Goal: Task Accomplishment & Management: Manage account settings

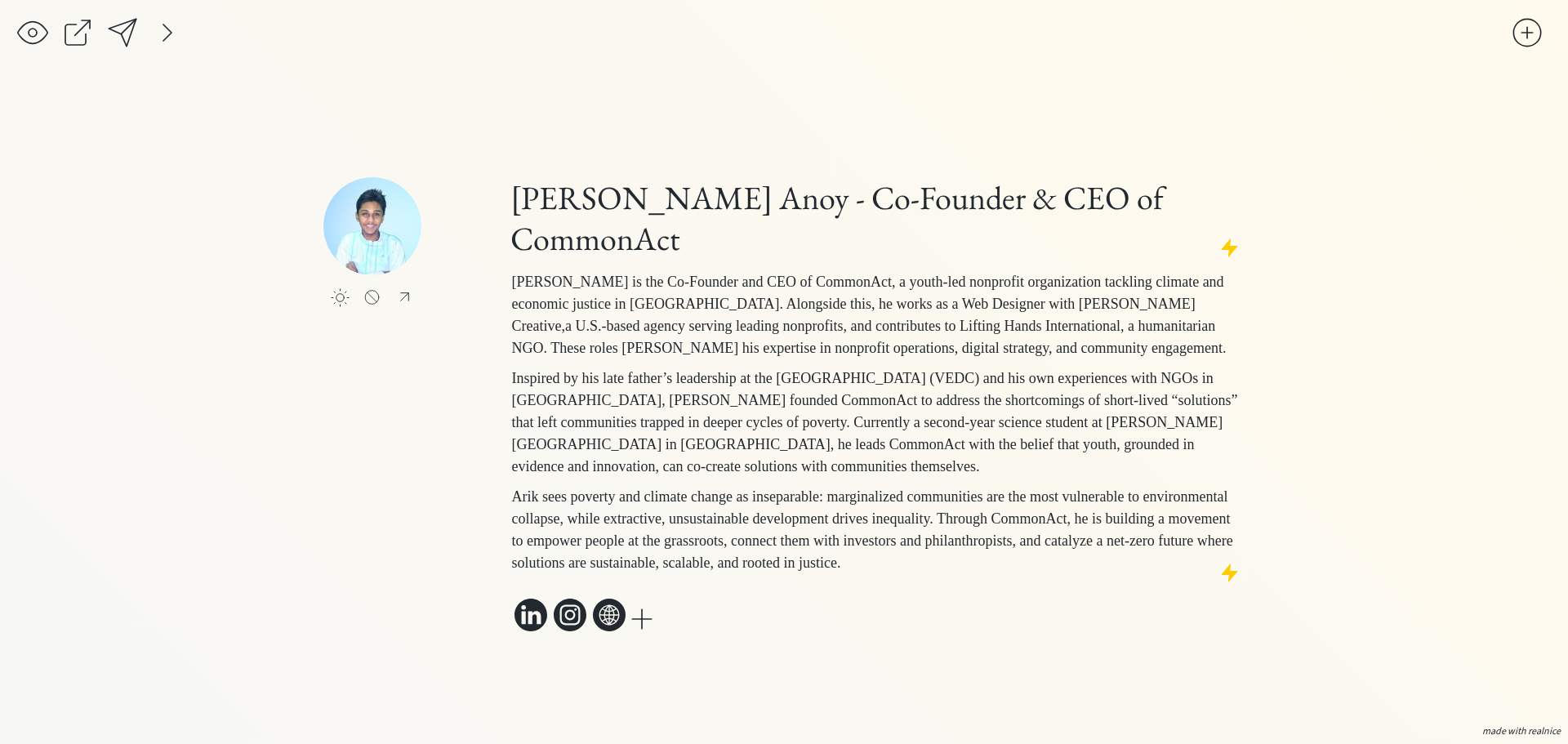
click at [406, 288] on div at bounding box center [404, 297] width 20 height 19
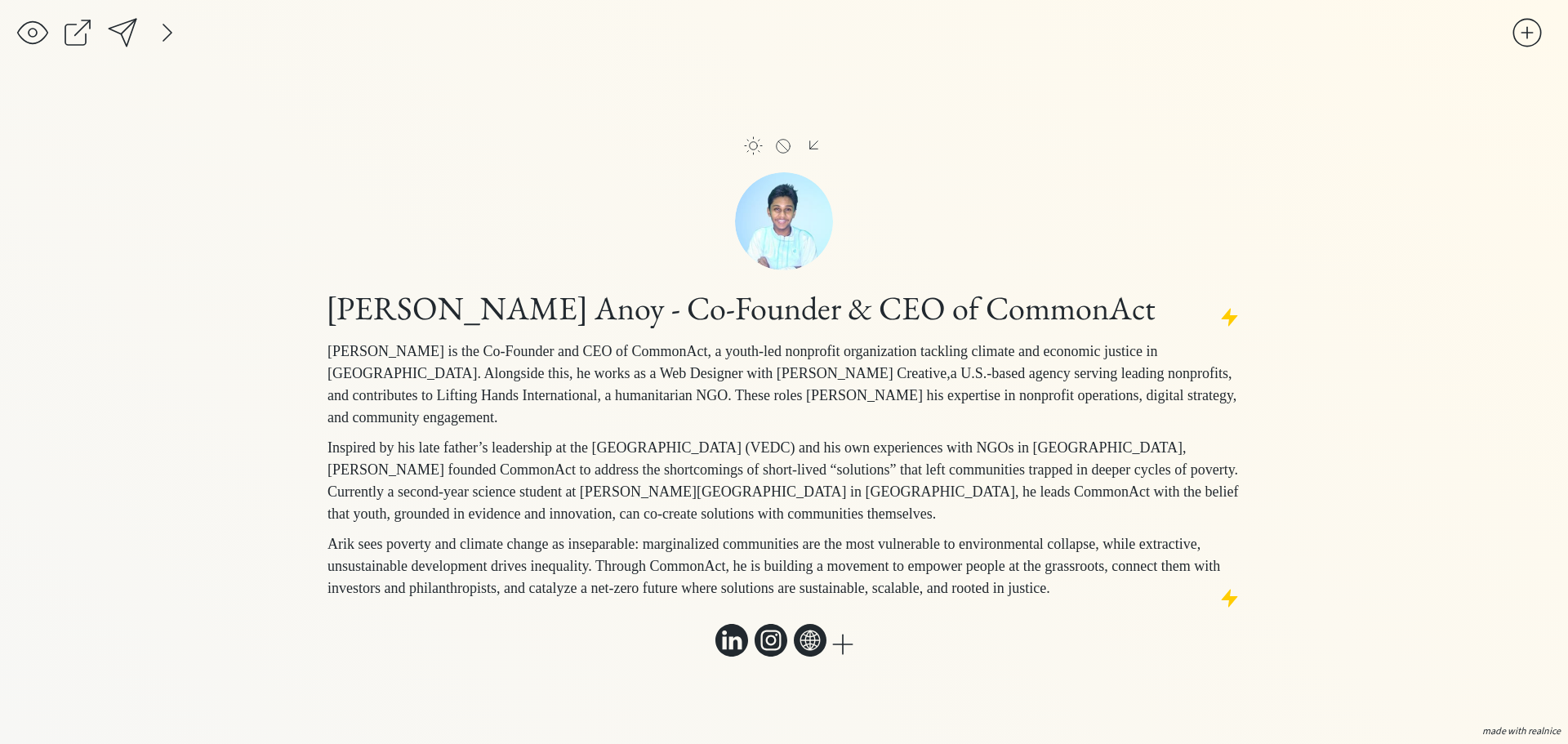
click at [761, 138] on div at bounding box center [754, 146] width 19 height 19
click at [166, 35] on div at bounding box center [167, 33] width 33 height 33
click at [333, 32] on div at bounding box center [347, 33] width 33 height 33
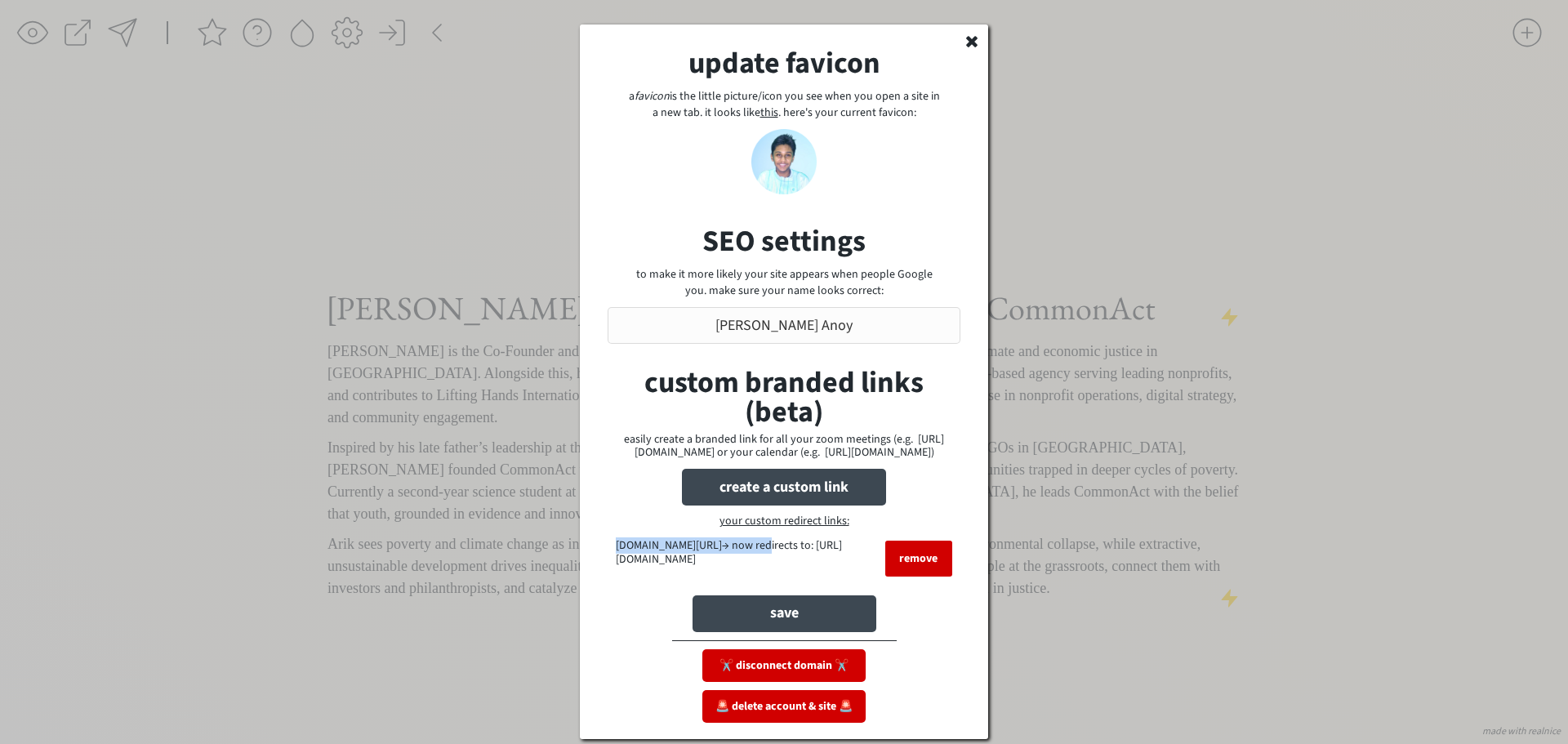
drag, startPoint x: 622, startPoint y: 558, endPoint x: 762, endPoint y: 556, distance: 140.0
click at [762, 556] on div "[DOMAIN_NAME][URL]→ now redirects to: [URL][DOMAIN_NAME] remove" at bounding box center [784, 562] width 353 height 49
click at [822, 331] on input "input" at bounding box center [784, 325] width 353 height 37
click at [964, 48] on icon at bounding box center [971, 40] width 16 height 16
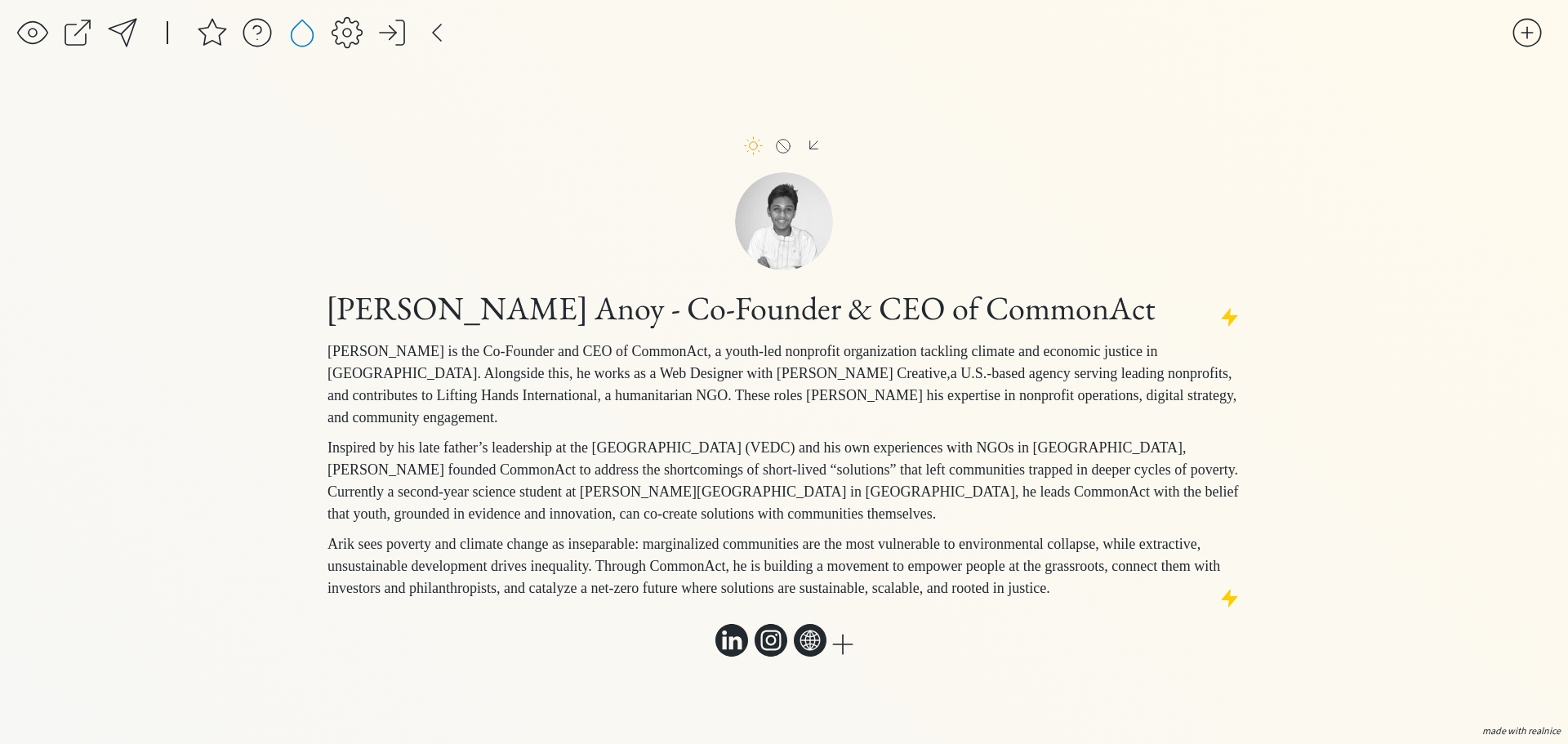
click at [294, 41] on div at bounding box center [302, 33] width 33 height 33
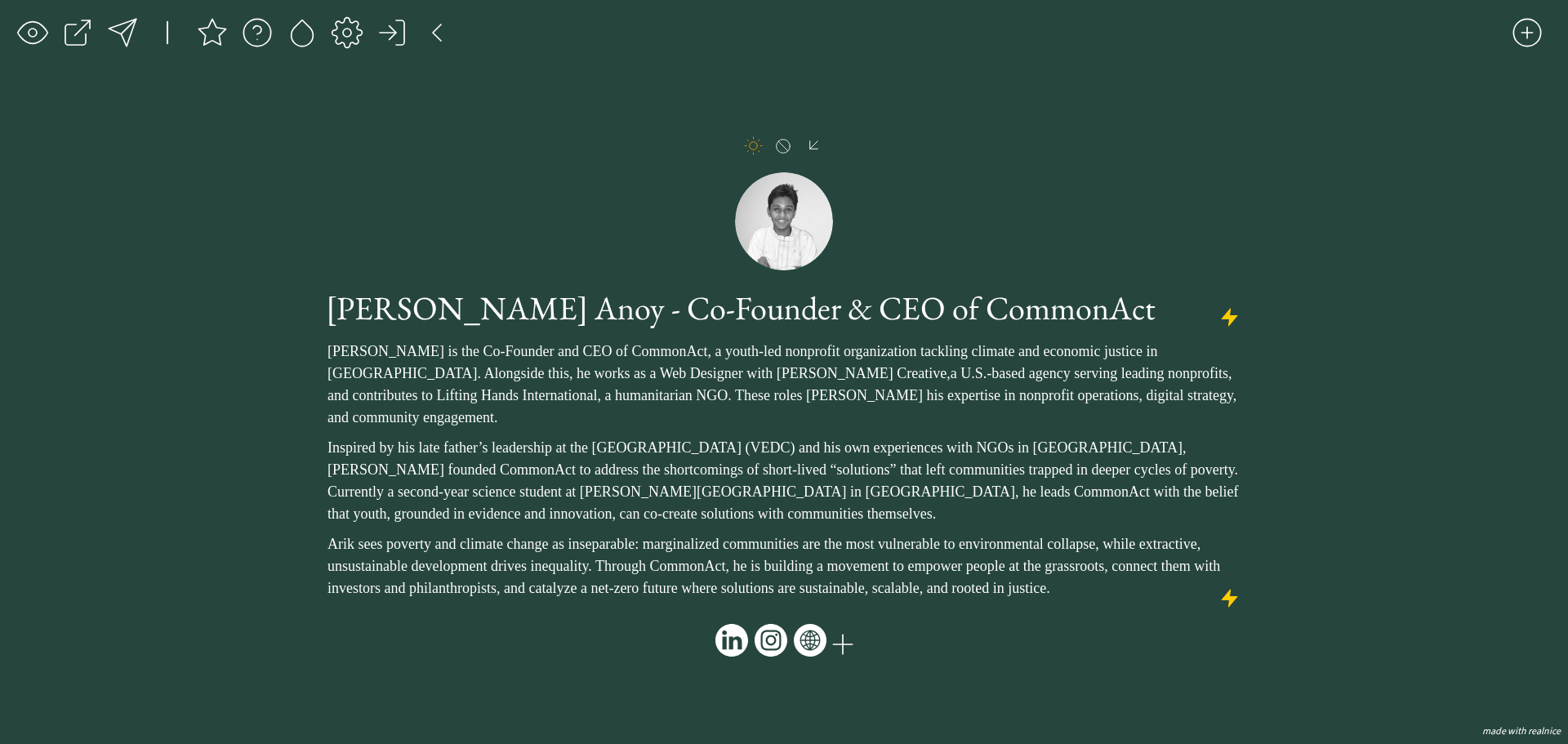
click at [316, 30] on div at bounding box center [302, 33] width 33 height 33
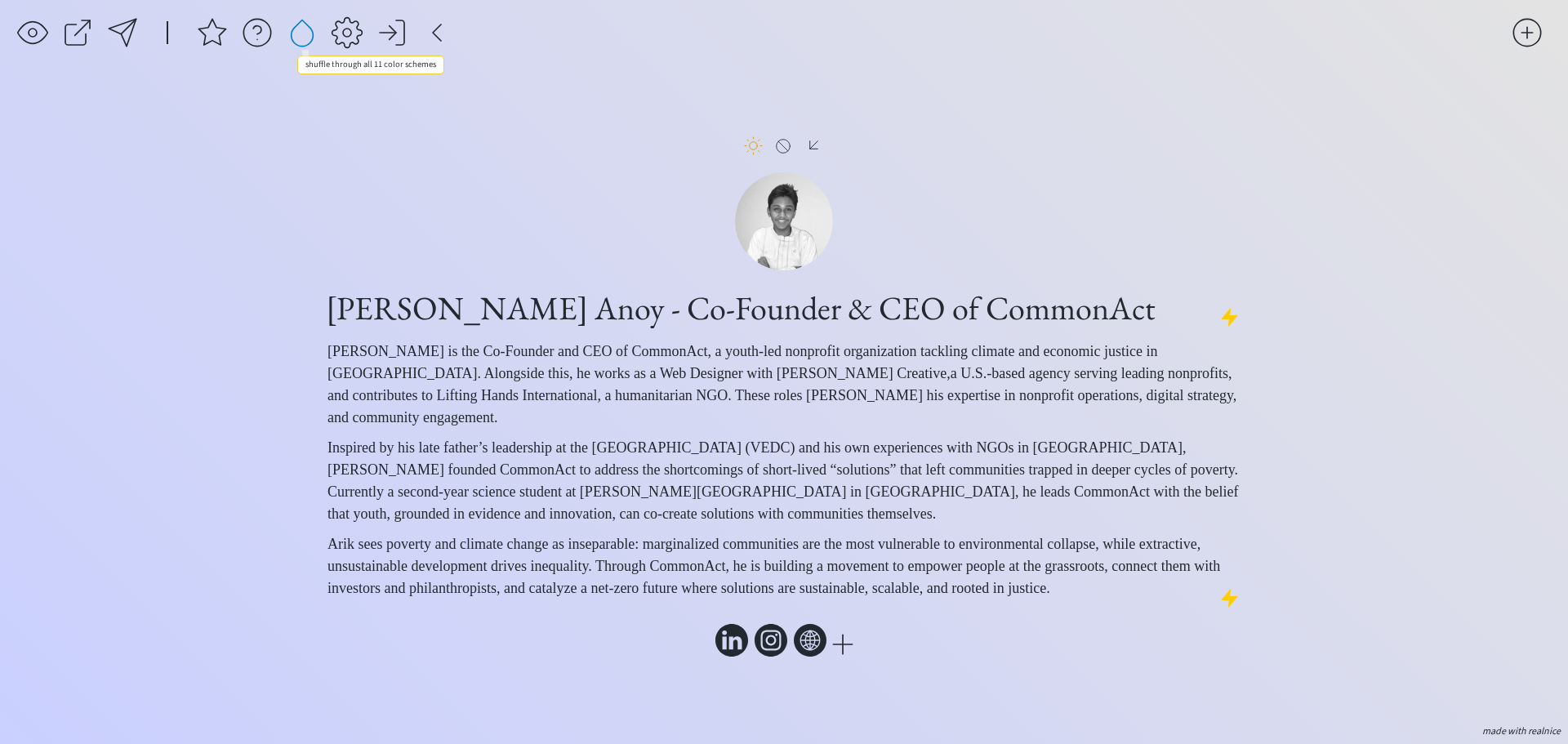
click at [316, 30] on div at bounding box center [302, 33] width 33 height 33
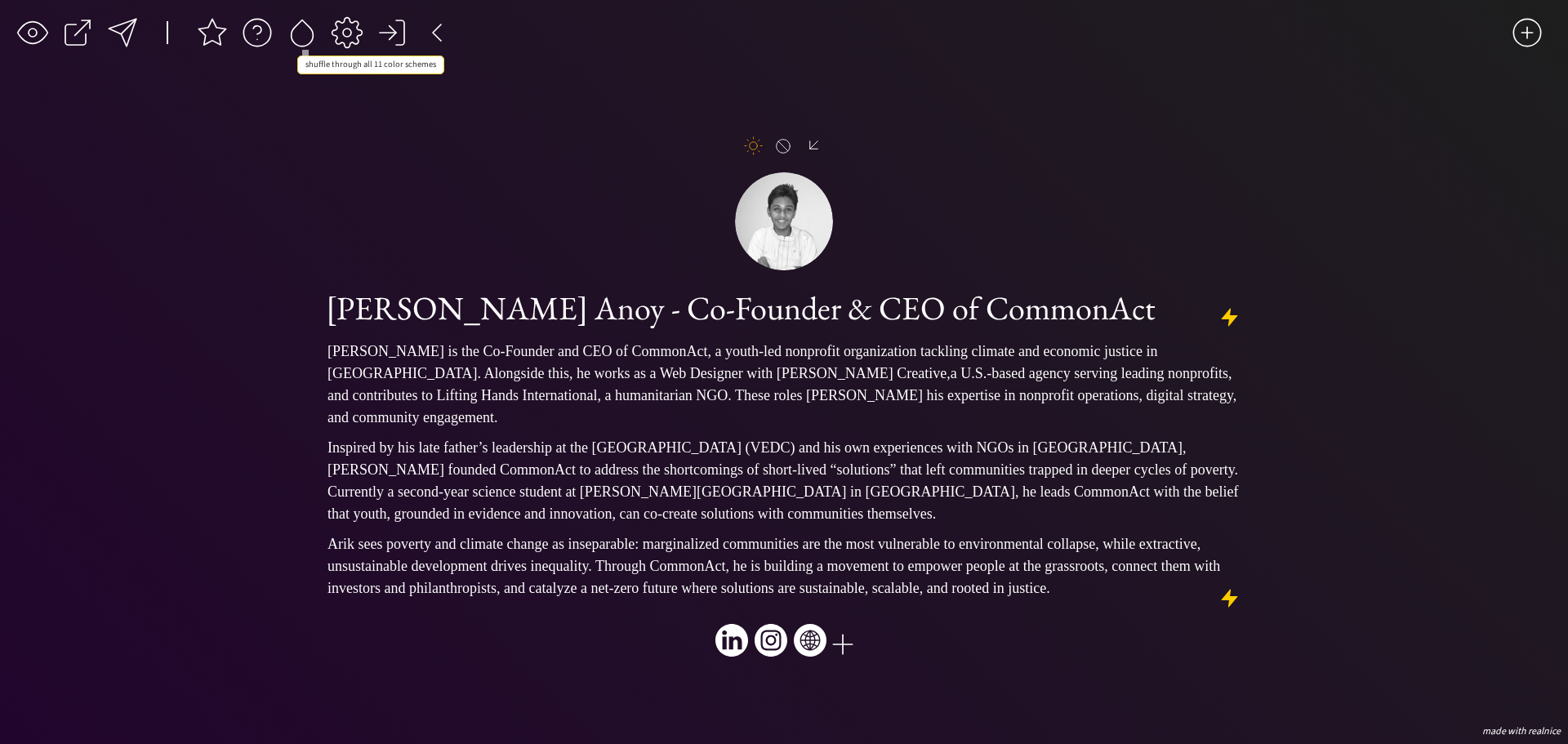
click at [316, 30] on div at bounding box center [302, 33] width 33 height 33
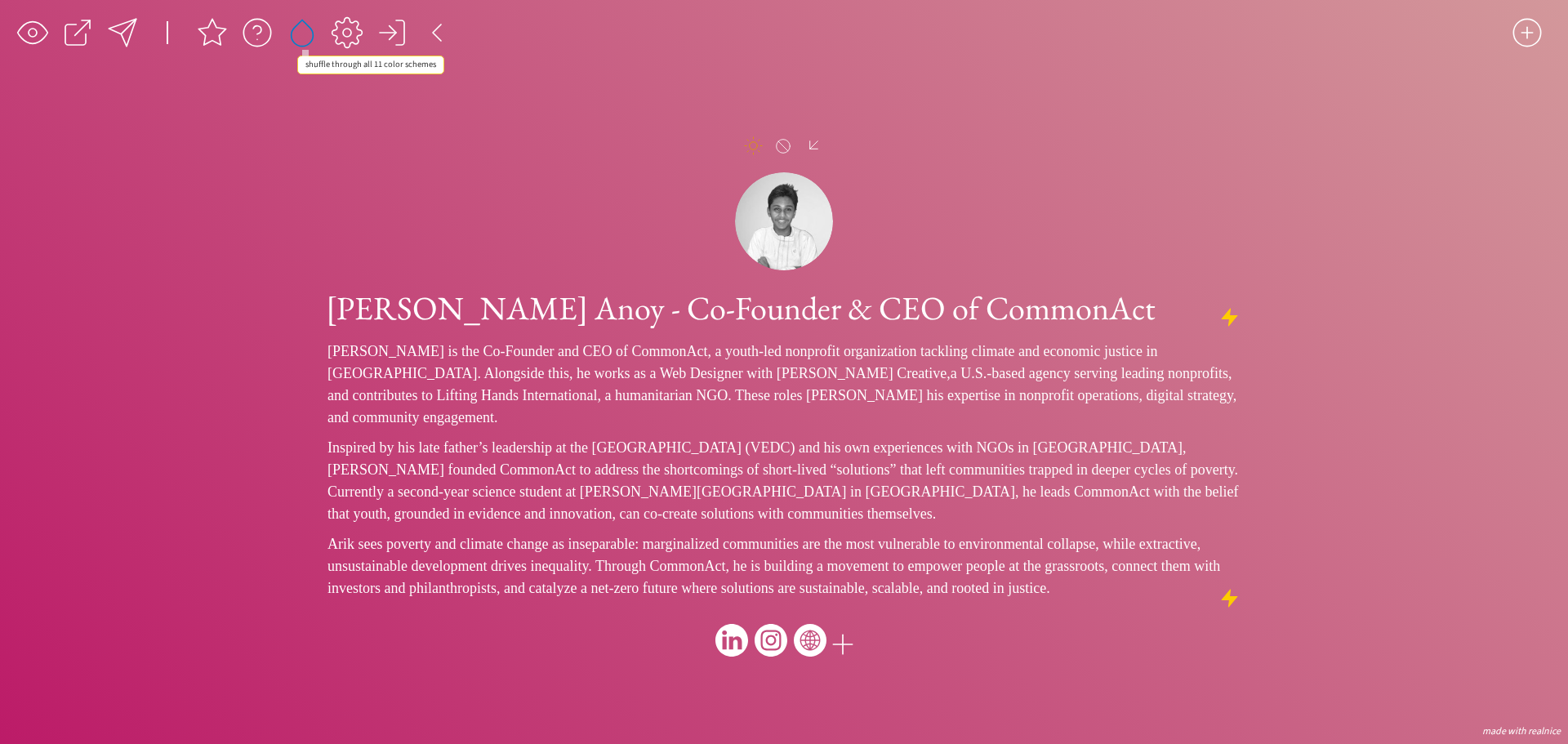
click at [316, 30] on div at bounding box center [302, 33] width 33 height 33
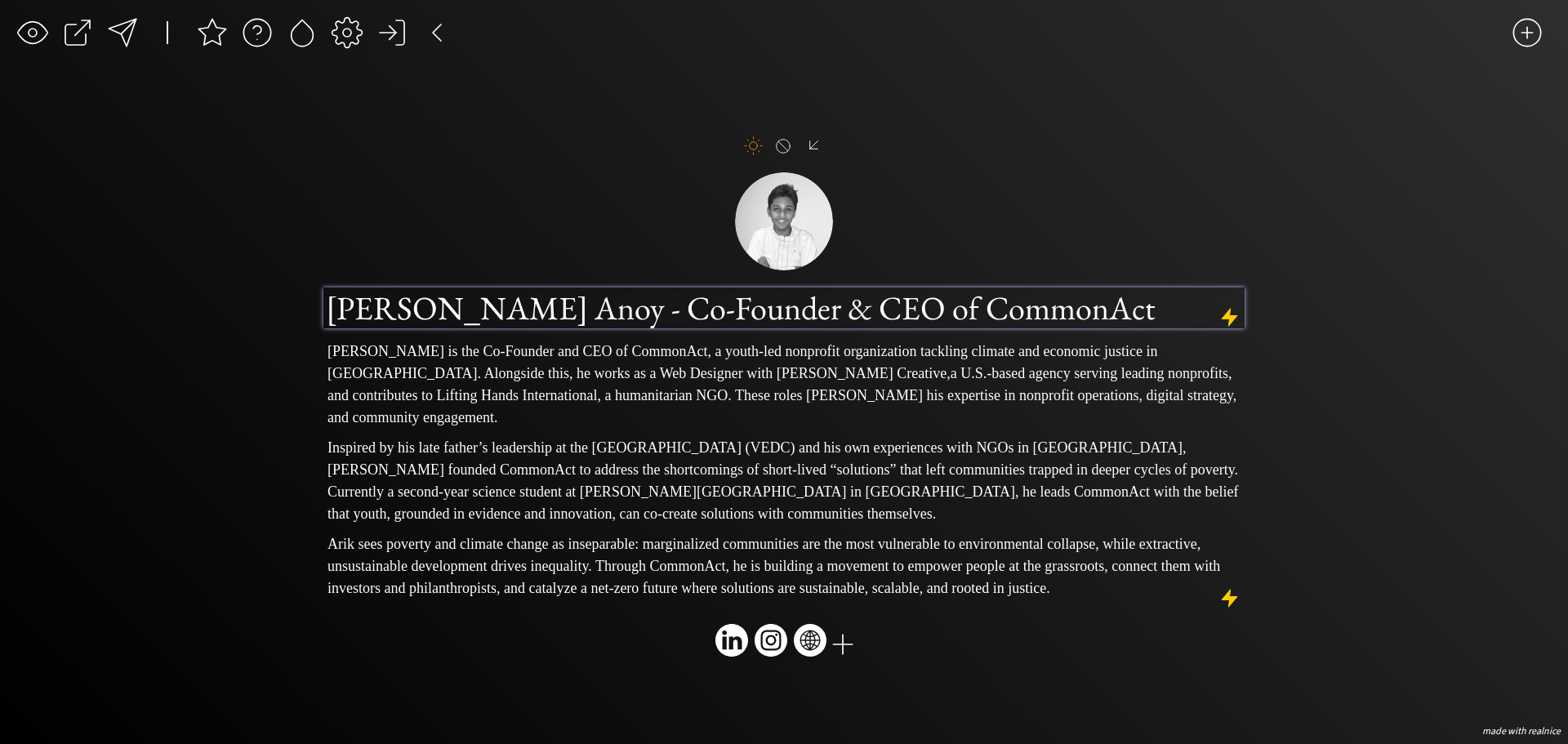
click at [990, 288] on h1 "[PERSON_NAME] Anoy - Co-Founder & CEO of CommonAct" at bounding box center [784, 308] width 916 height 40
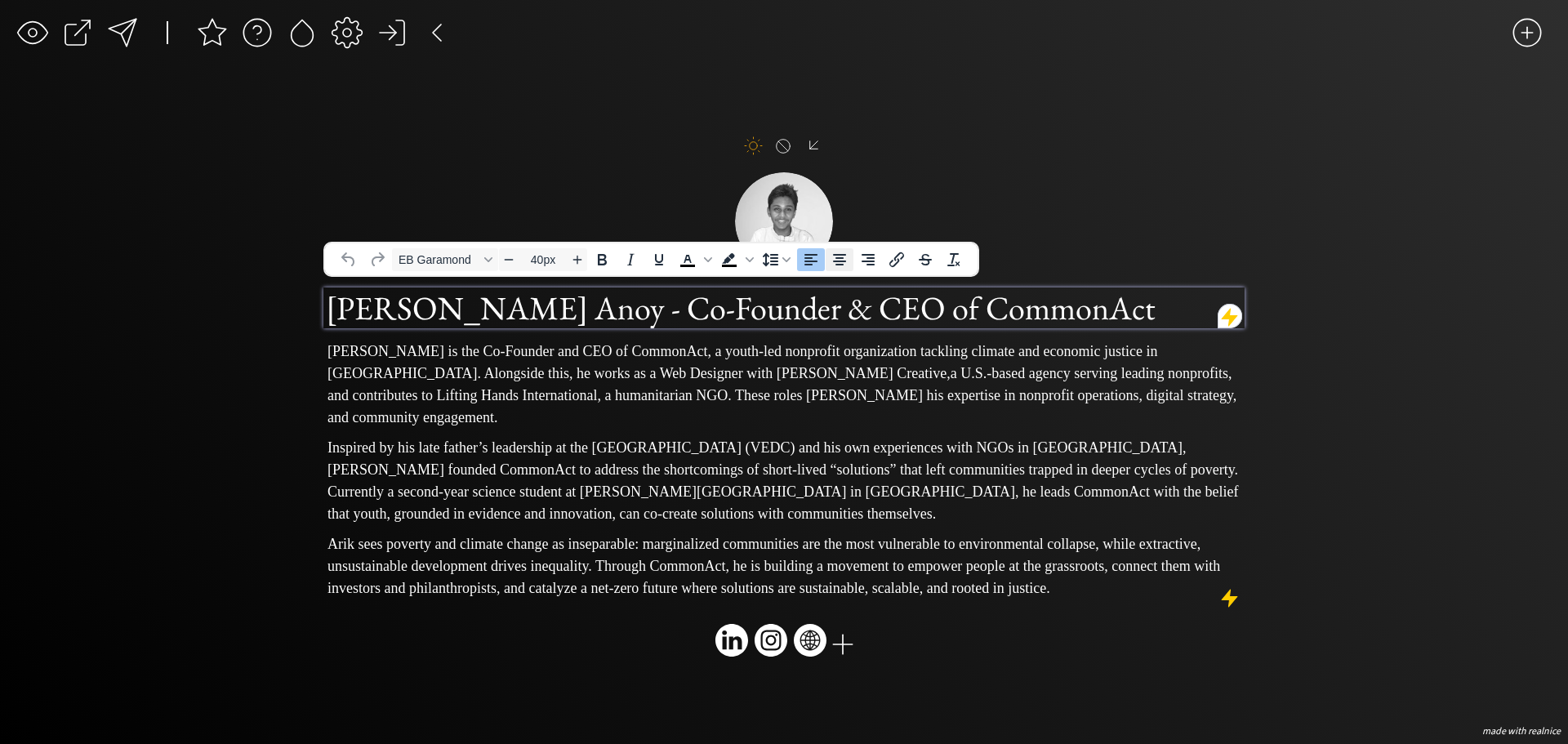
click at [839, 267] on icon "Align center" at bounding box center [839, 260] width 19 height 19
click at [1319, 467] on div "saving... click to upload a picture click to upload a picture [PERSON_NAME] Ano…" at bounding box center [784, 372] width 1568 height 744
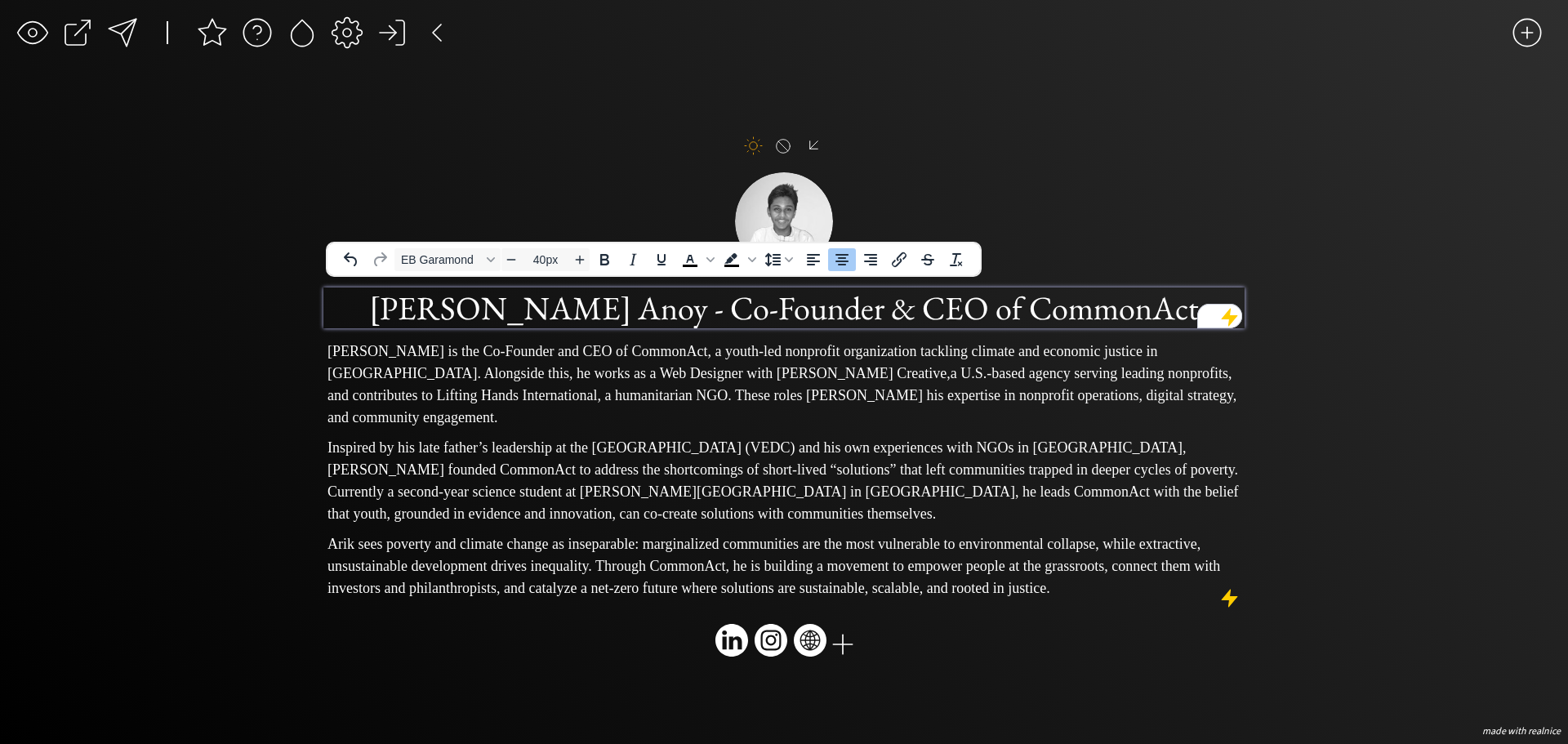
click at [731, 301] on h1 "[PERSON_NAME] Anoy - Co-Founder & CEO of CommonAct" at bounding box center [784, 308] width 916 height 40
click at [693, 302] on h1 "[PERSON_NAME] Anoy - Co-Founder & CEO of CommonAct" at bounding box center [784, 308] width 916 height 40
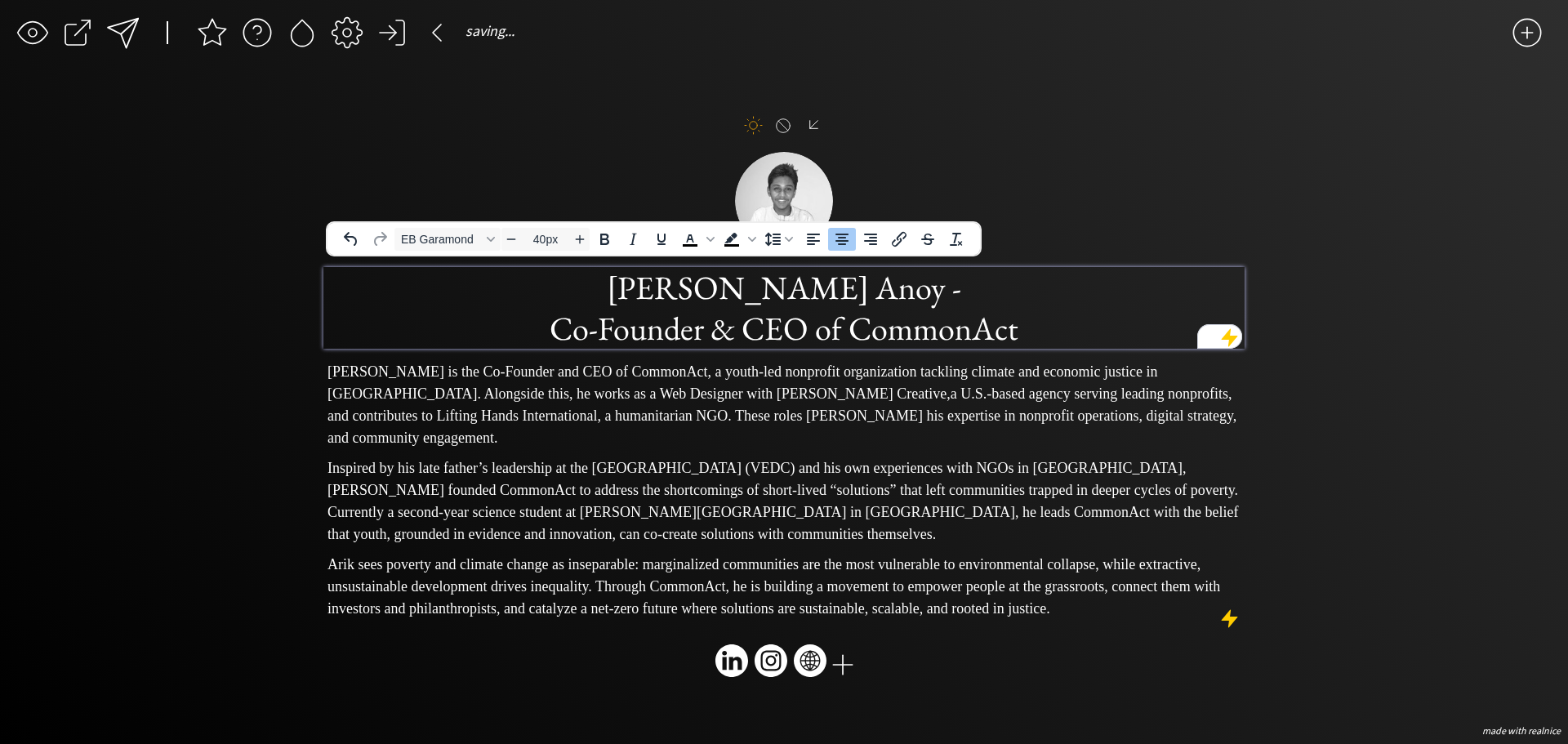
click at [1353, 527] on div "saving... click to upload a picture click to upload a picture [PERSON_NAME] Ano…" at bounding box center [784, 372] width 1568 height 744
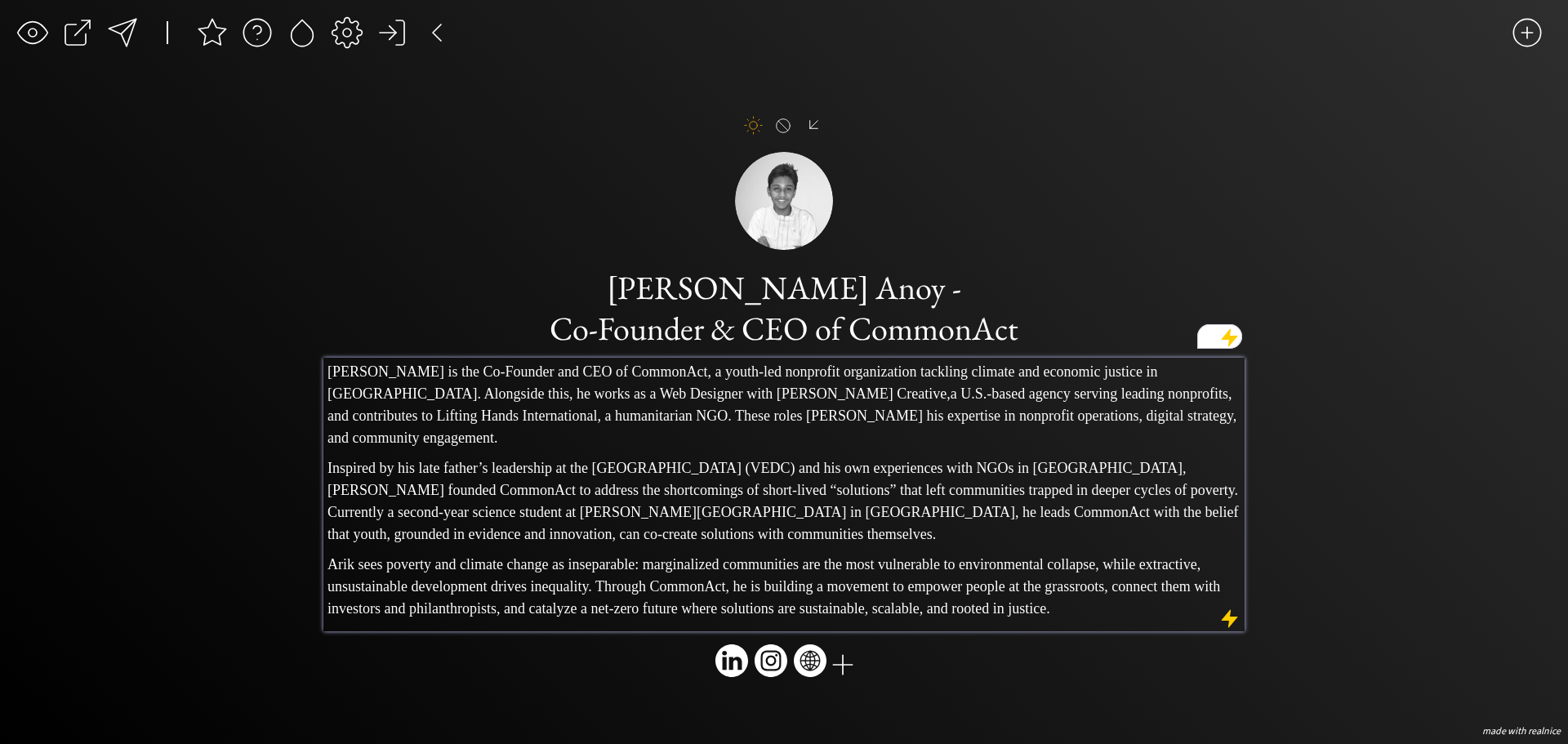
click at [1067, 482] on span "hat left communities trapped in deeper cycles of poverty. Currently a second-ye…" at bounding box center [783, 512] width 911 height 61
click at [1383, 531] on div "saving... click to upload a picture click to upload a picture [PERSON_NAME] Ano…" at bounding box center [784, 372] width 1568 height 744
click at [312, 42] on div at bounding box center [302, 33] width 33 height 33
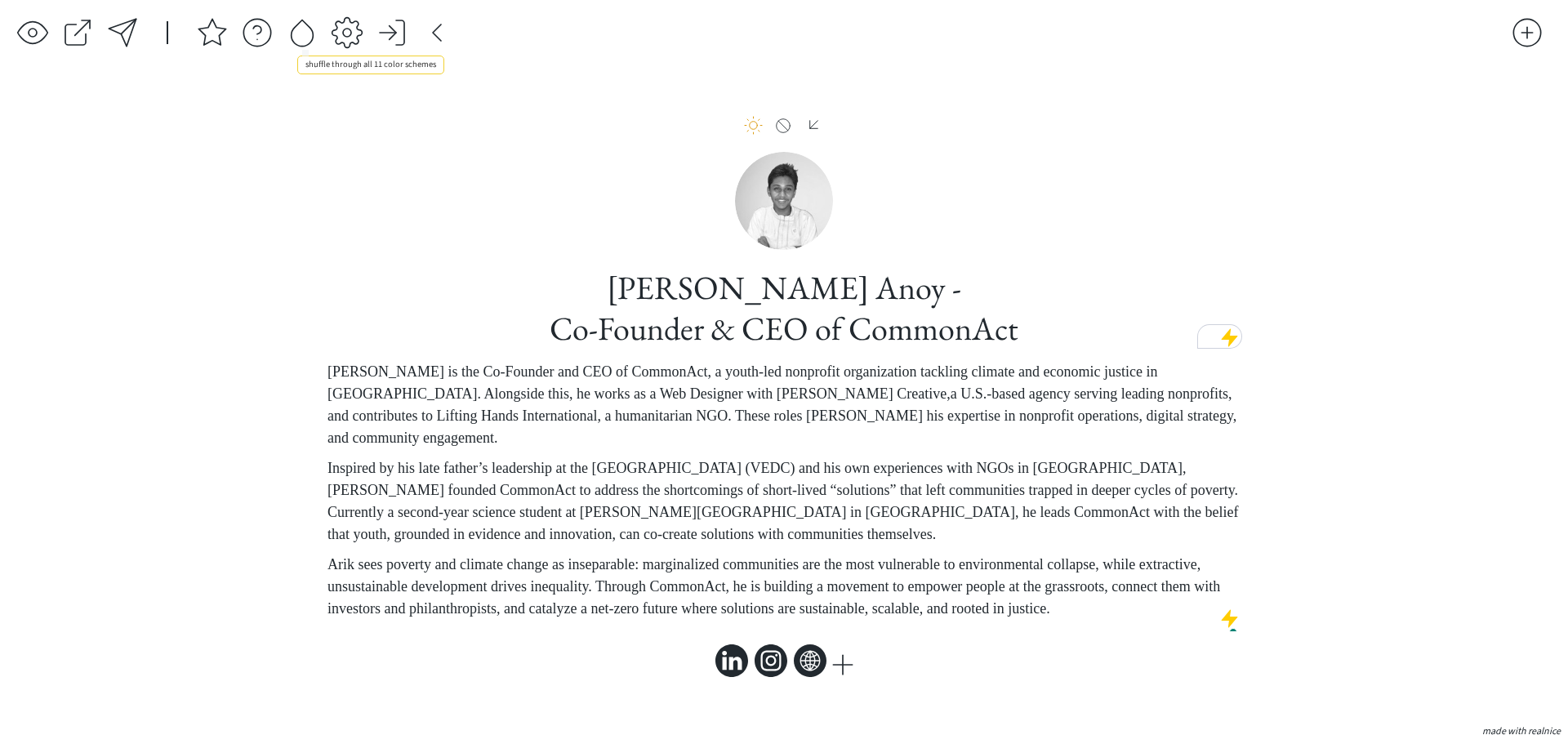
click at [312, 42] on div at bounding box center [302, 33] width 33 height 33
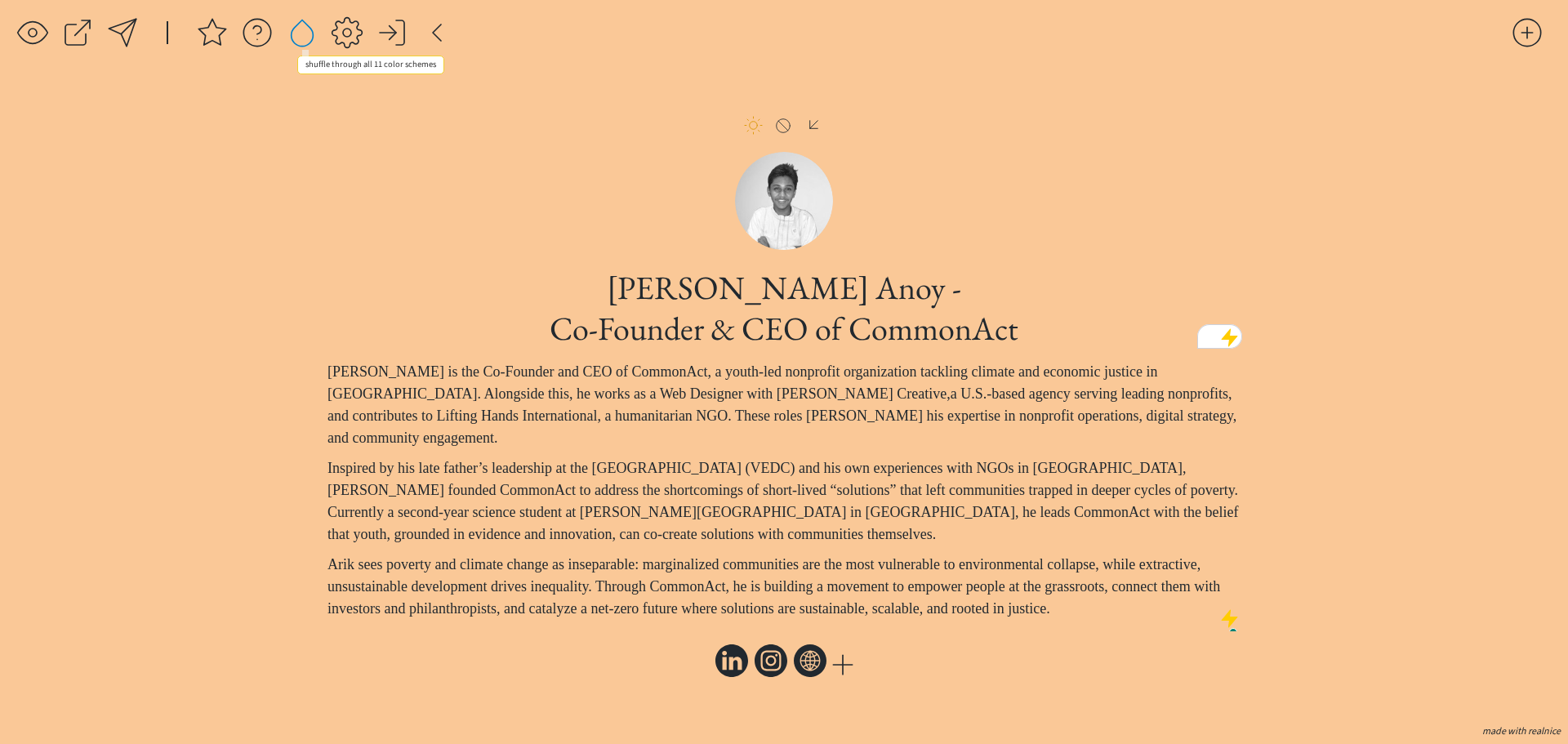
click at [312, 42] on div at bounding box center [302, 33] width 33 height 33
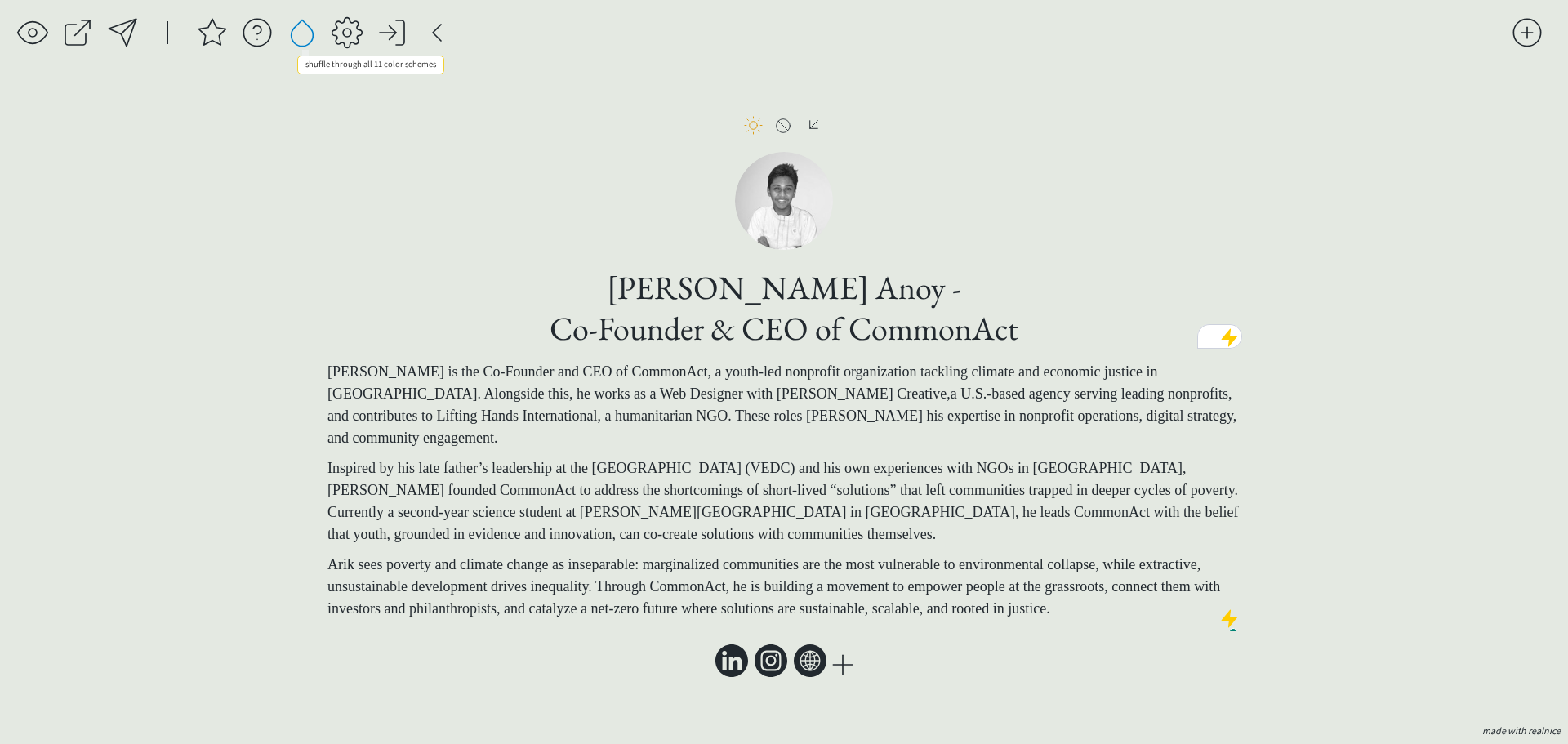
click at [312, 42] on div at bounding box center [302, 33] width 33 height 33
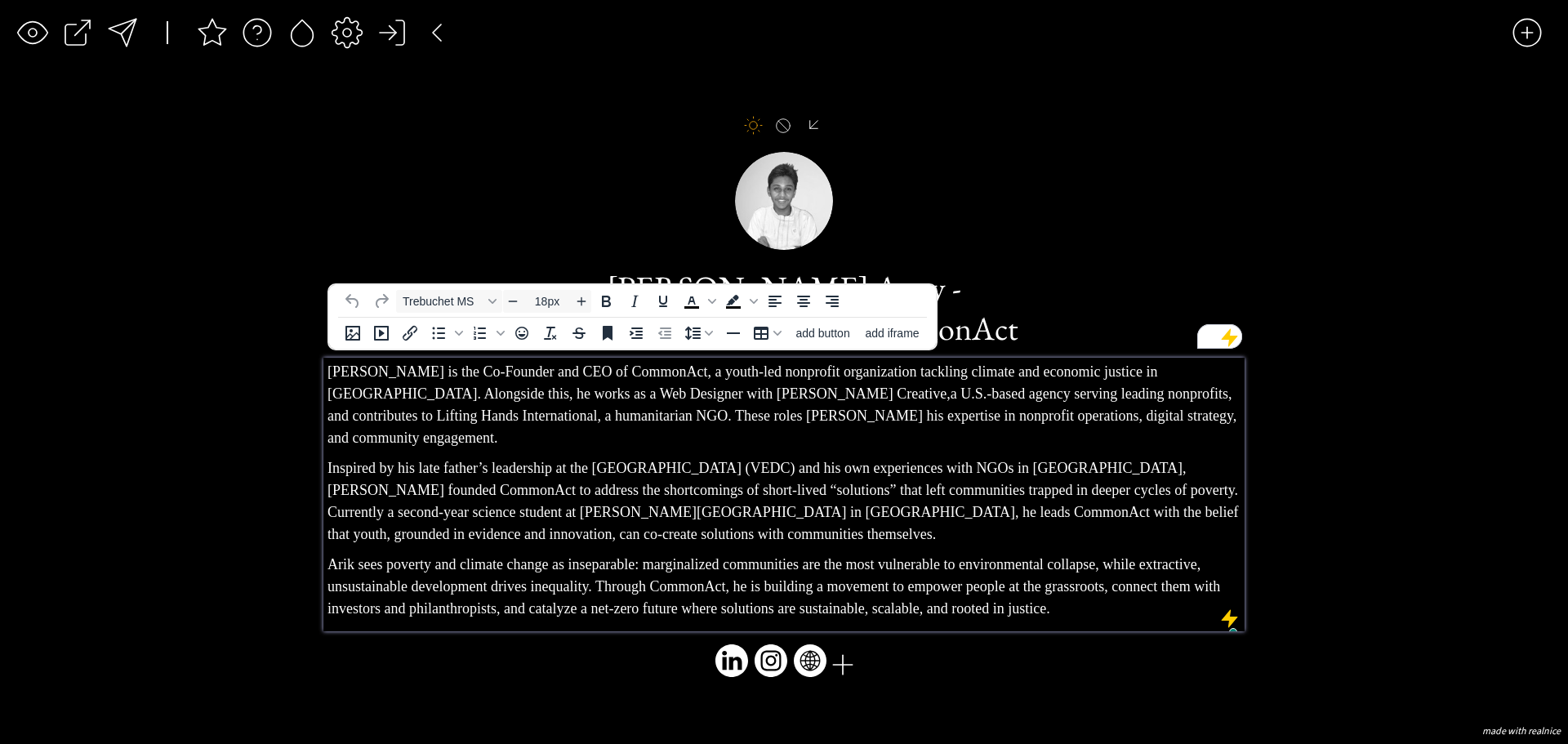
click at [1162, 467] on p "Inspired by his late father’s leadership at the [GEOGRAPHIC_DATA] (VEDC) and hi…" at bounding box center [784, 501] width 913 height 89
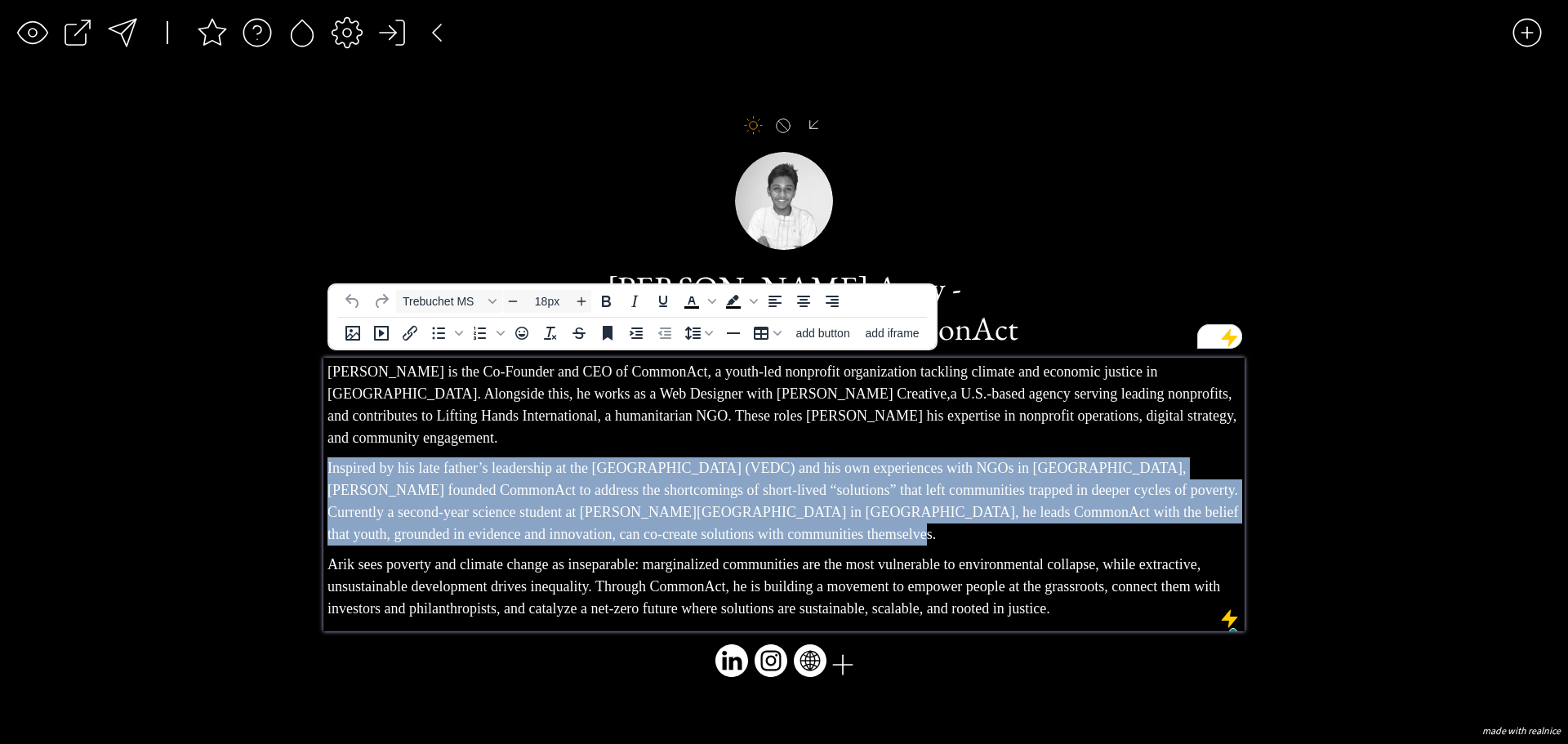
click at [1162, 467] on p "Inspired by his late father’s leadership at the [GEOGRAPHIC_DATA] (VEDC) and hi…" at bounding box center [784, 501] width 913 height 89
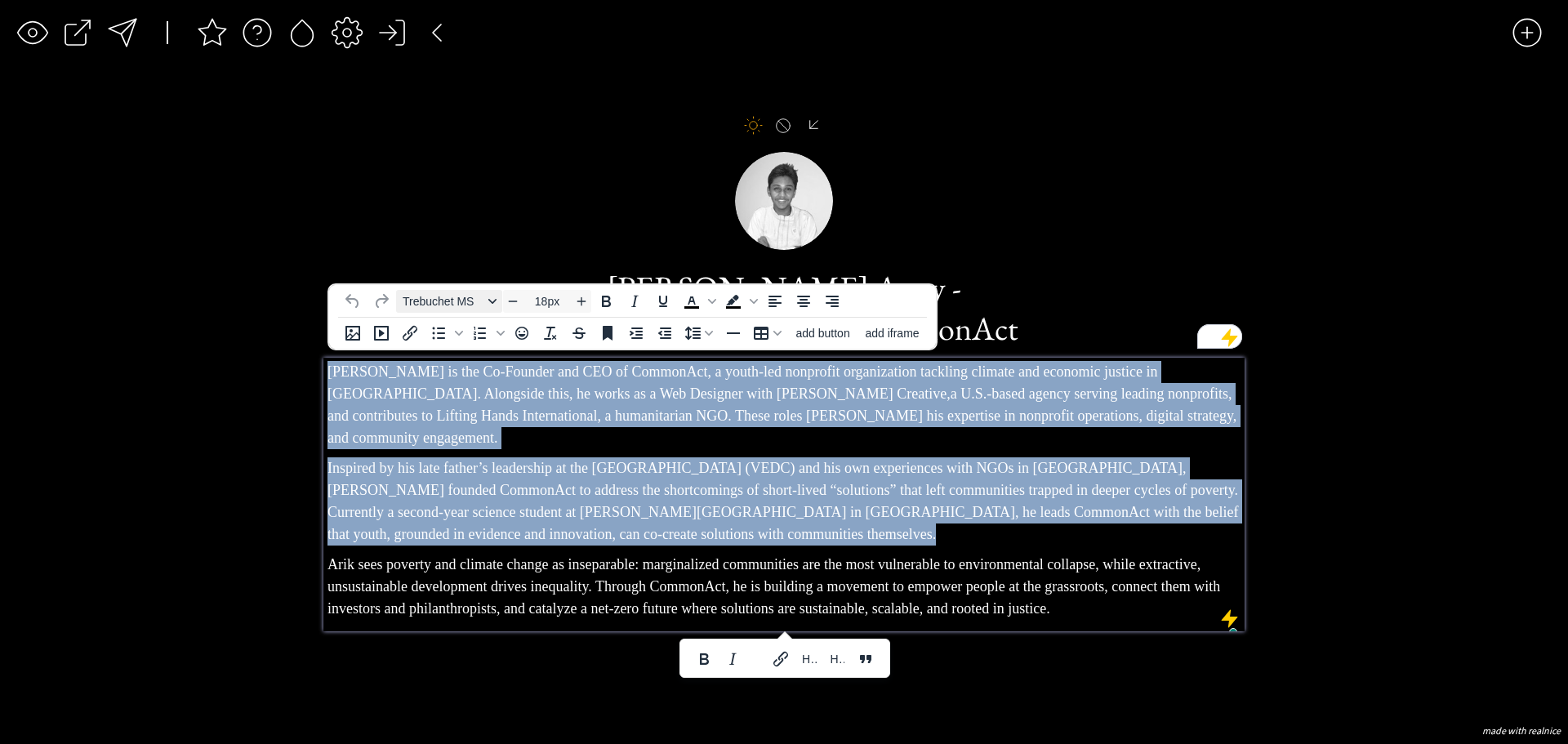
click at [436, 304] on span "Trebuchet MS" at bounding box center [442, 301] width 80 height 13
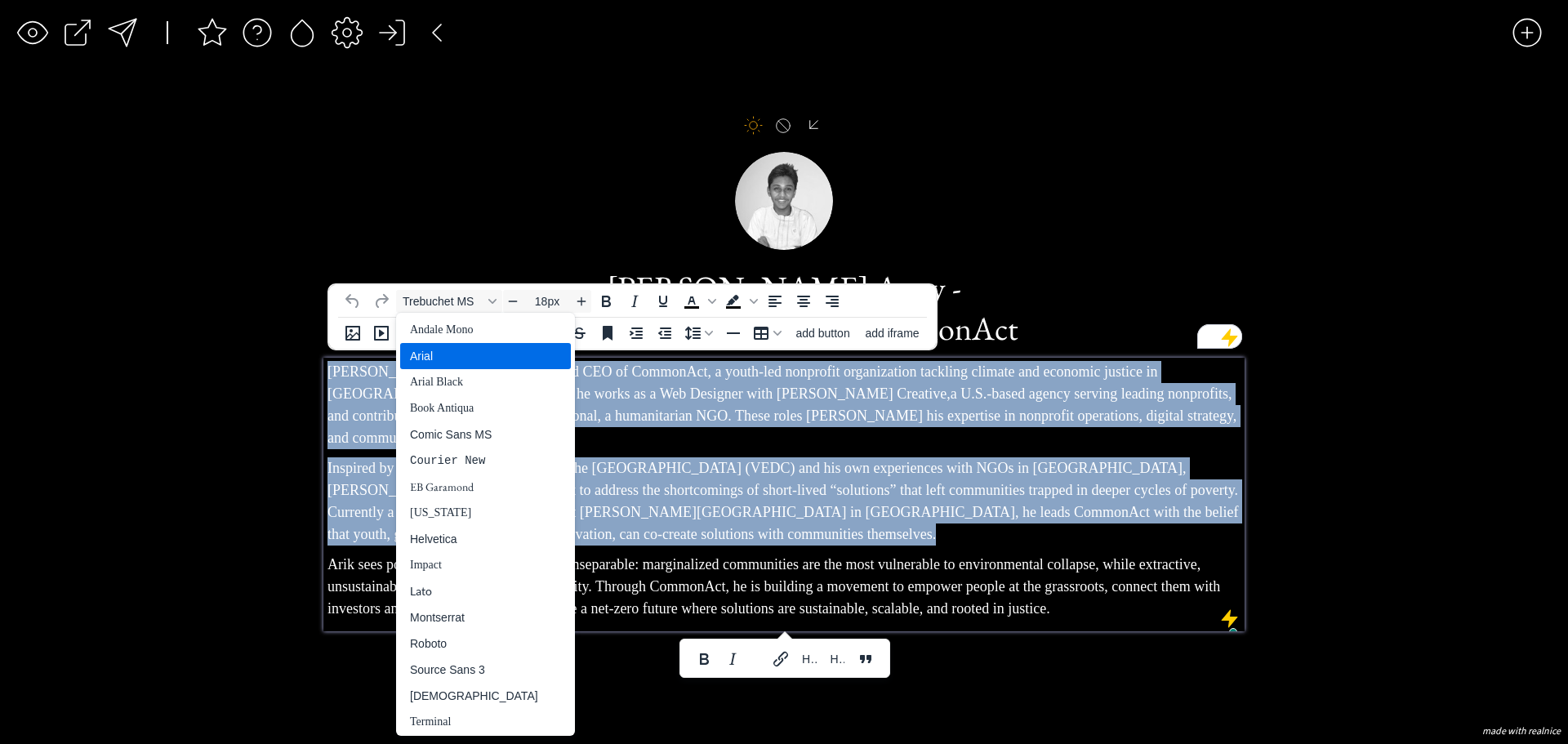
click at [438, 347] on div "Arial" at bounding box center [474, 356] width 128 height 19
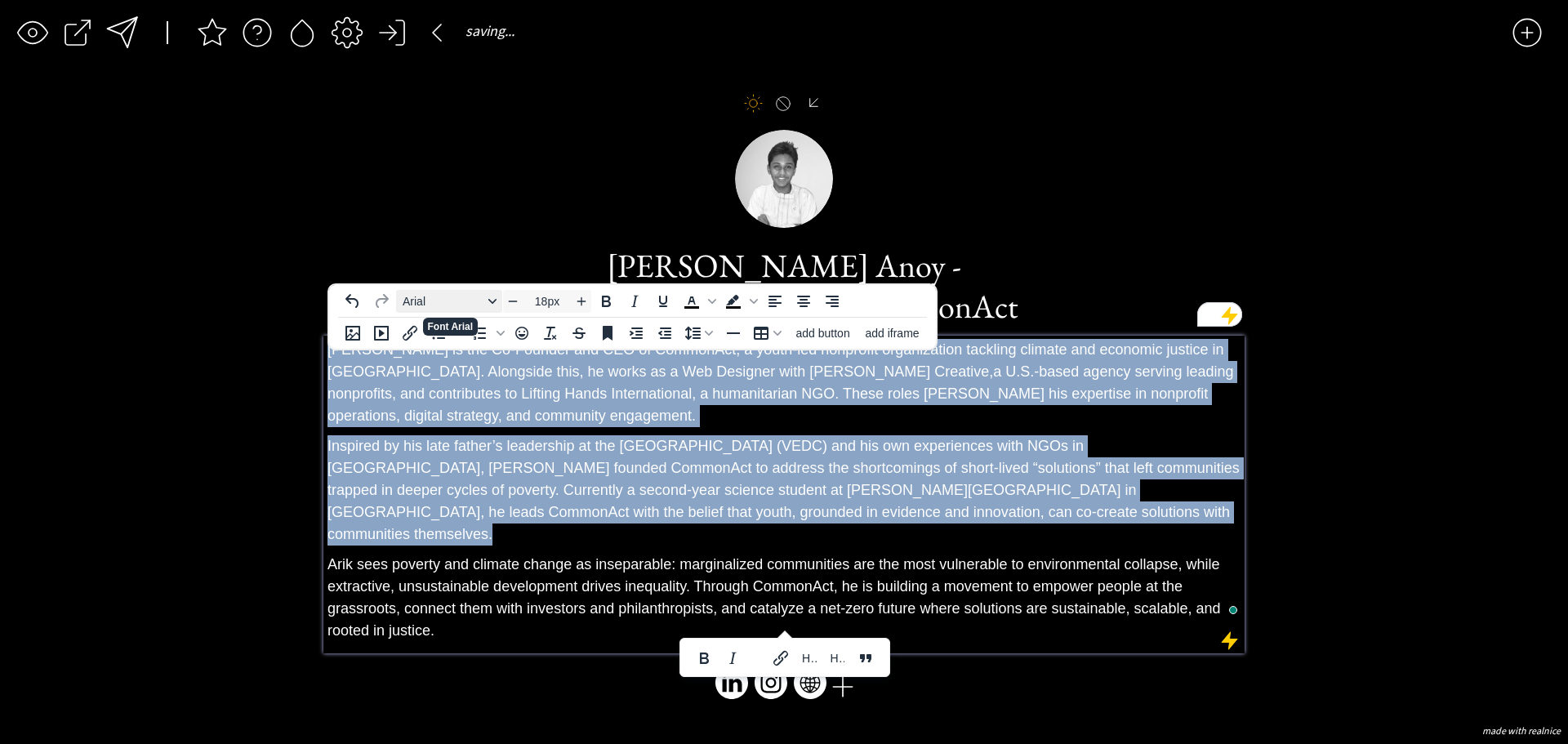
click at [450, 299] on span "Arial" at bounding box center [442, 301] width 80 height 13
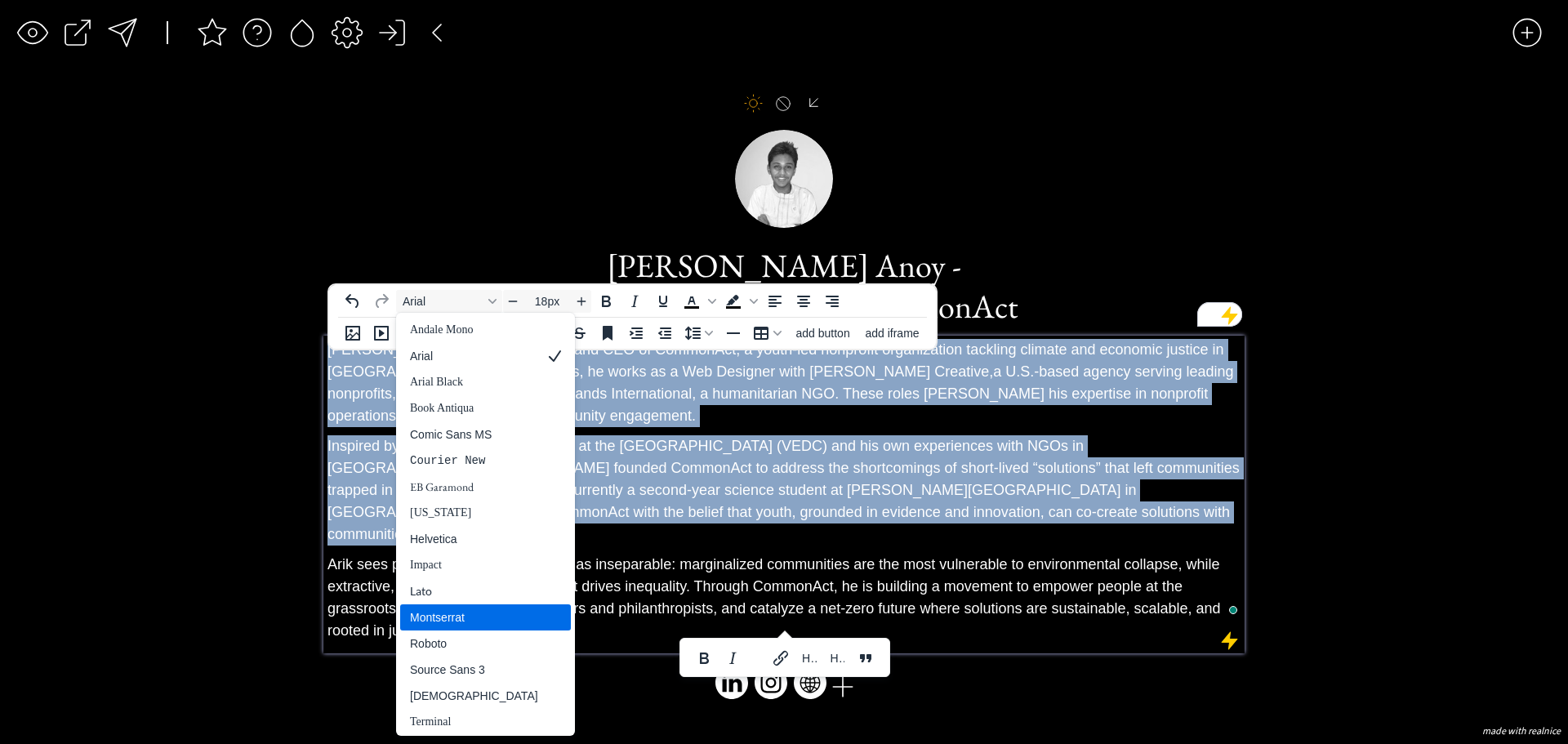
click at [459, 609] on div "Montserrat" at bounding box center [474, 617] width 128 height 19
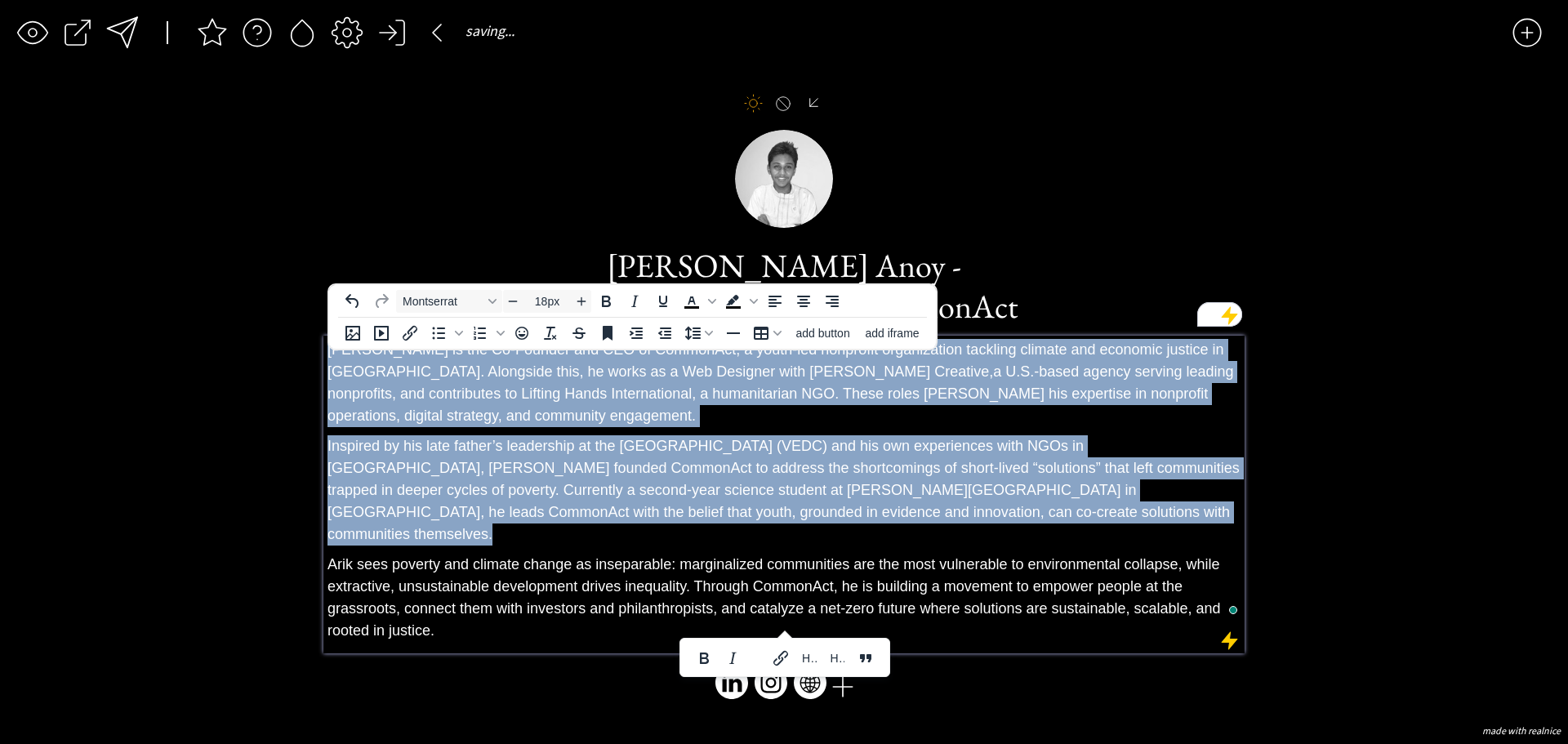
click at [469, 596] on span "nt to empower people at the grassroots, connect them with investors and philant…" at bounding box center [774, 608] width 893 height 61
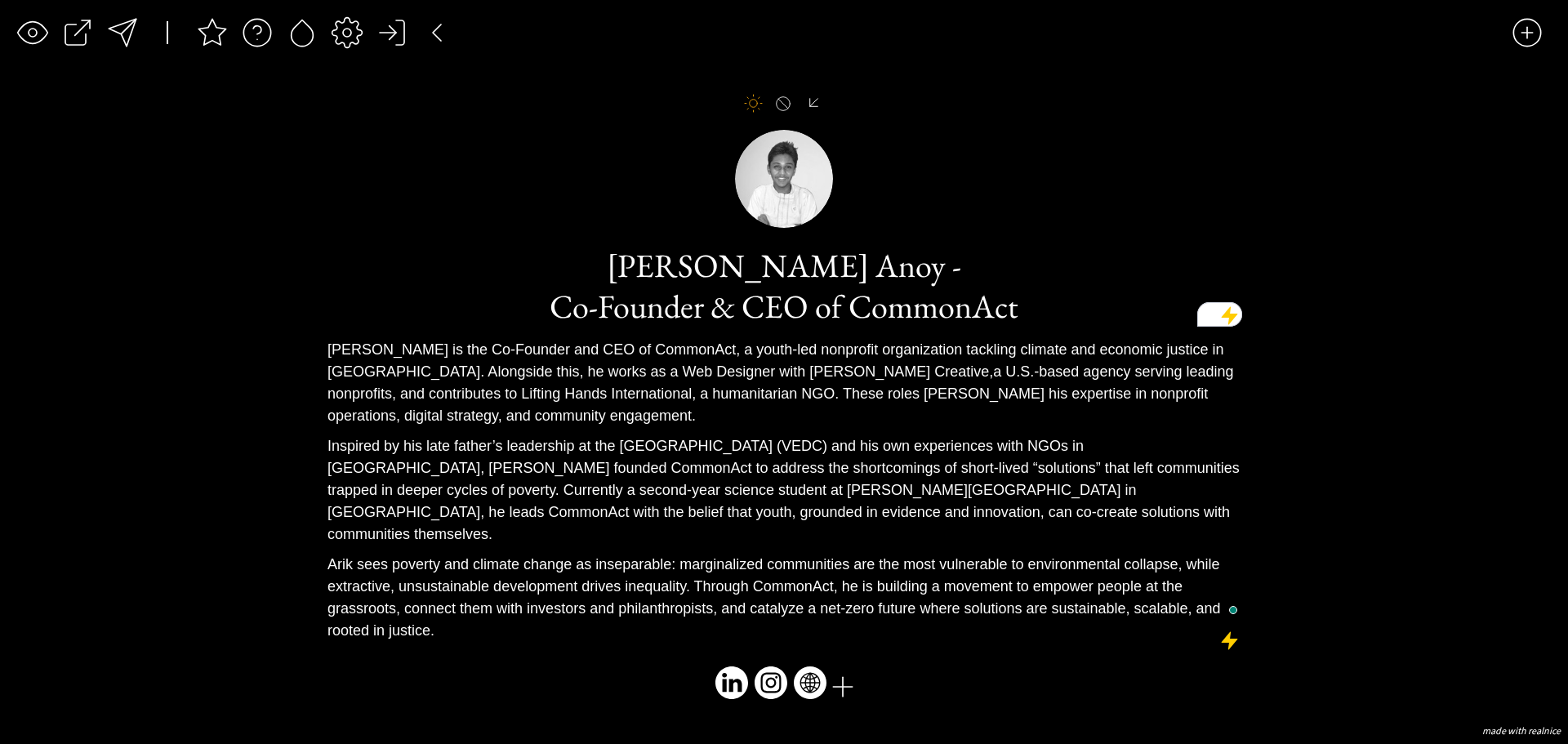
click at [196, 631] on div "saving... click to upload a picture click to upload a picture [PERSON_NAME] Ano…" at bounding box center [784, 372] width 1568 height 744
click at [839, 680] on div at bounding box center [843, 687] width 33 height 33
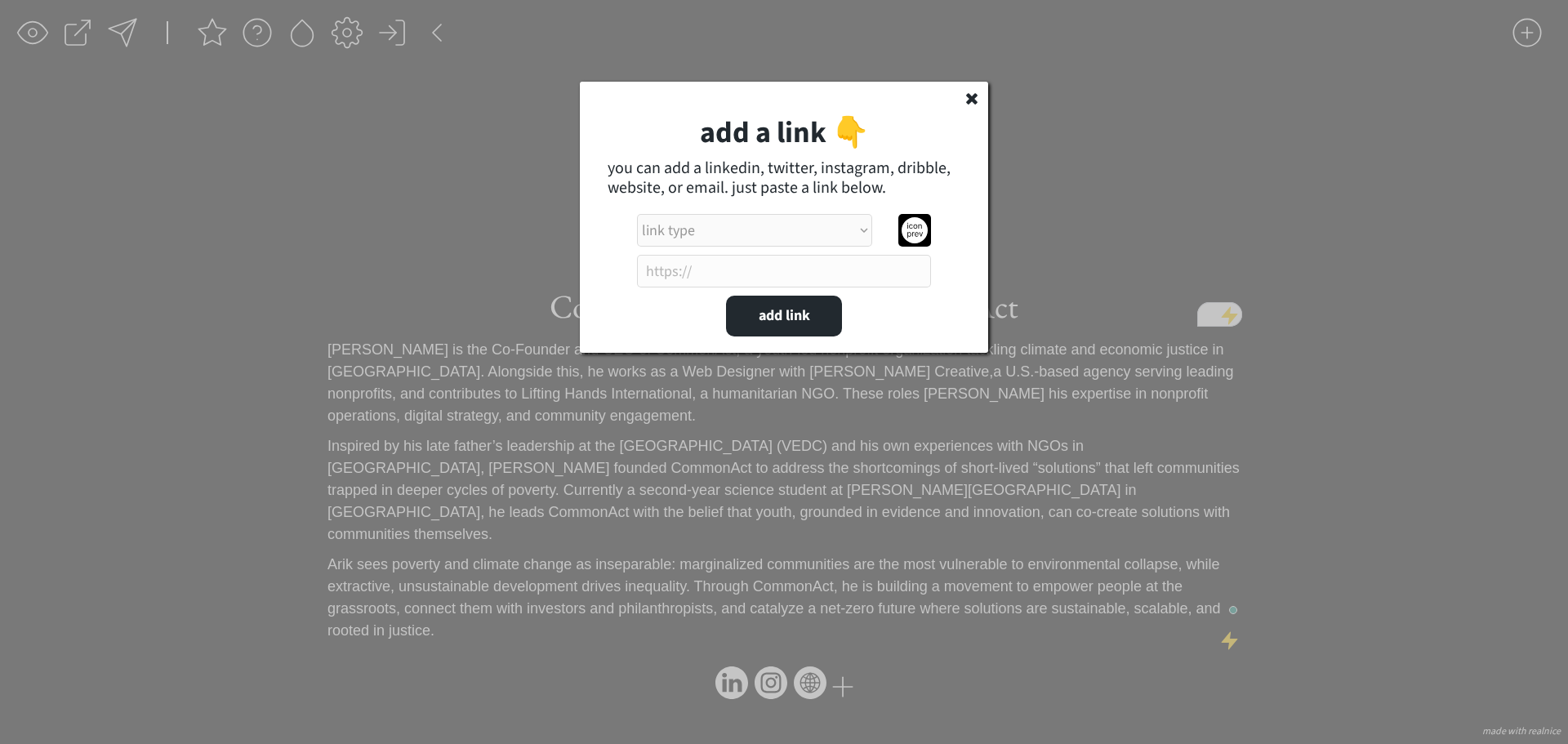
click at [851, 232] on select "link type apple music apple podcasts beehiiv behance bluesky calendar discord d…" at bounding box center [755, 230] width 235 height 33
select select ""calendar""
click at [637, 214] on select "link type apple music apple podcasts beehiiv behance bluesky calendar discord d…" at bounding box center [755, 230] width 235 height 33
click at [758, 267] on input "input" at bounding box center [784, 271] width 294 height 33
click at [977, 100] on icon at bounding box center [971, 97] width 16 height 16
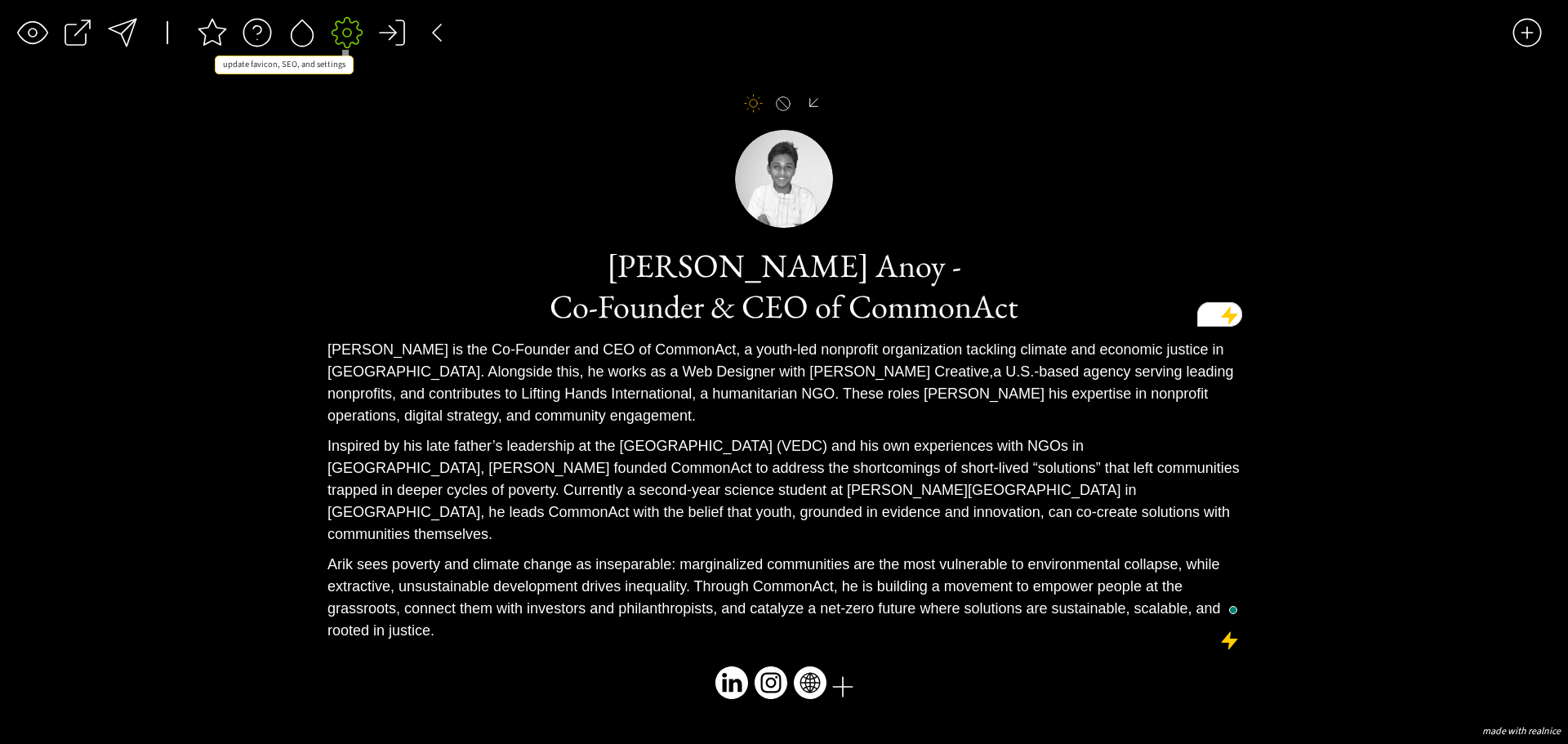
click at [355, 32] on div at bounding box center [347, 33] width 33 height 33
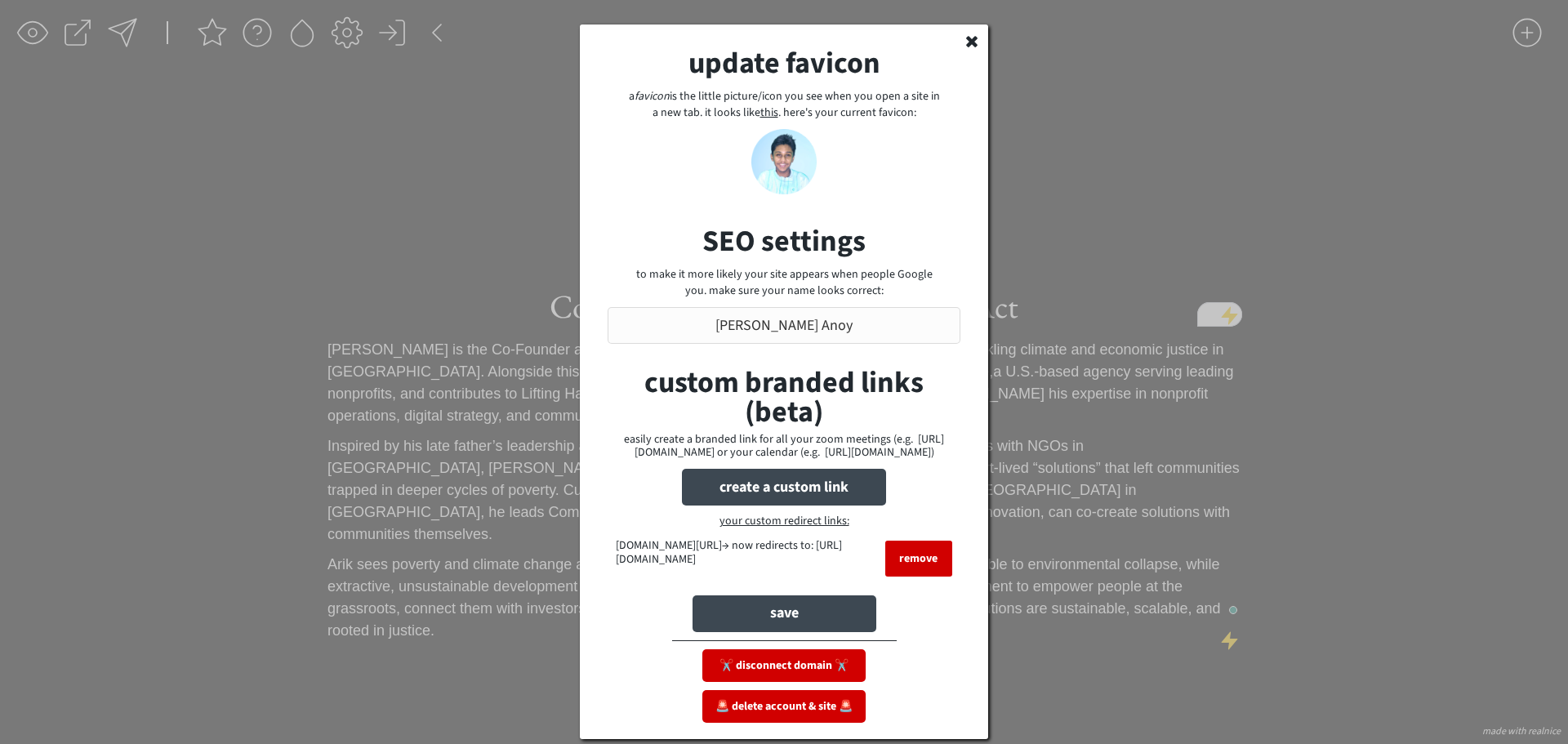
drag, startPoint x: 682, startPoint y: 586, endPoint x: 619, endPoint y: 571, distance: 64.8
click at [603, 574] on div "custom branded links (beta) easily create a branded link for all your zoom meet…" at bounding box center [784, 477] width 392 height 218
click at [978, 47] on icon at bounding box center [971, 40] width 16 height 16
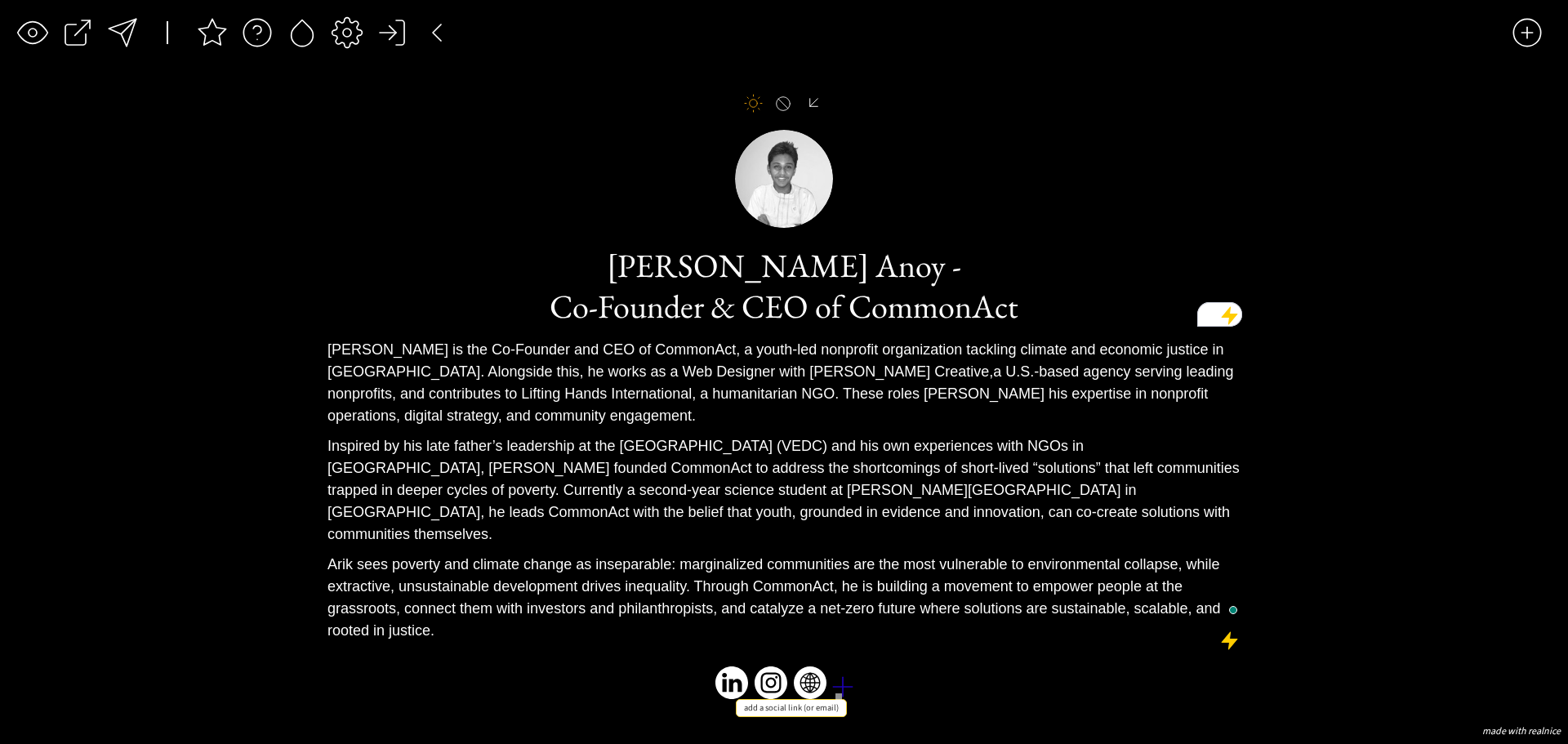
click at [843, 671] on div at bounding box center [843, 687] width 33 height 33
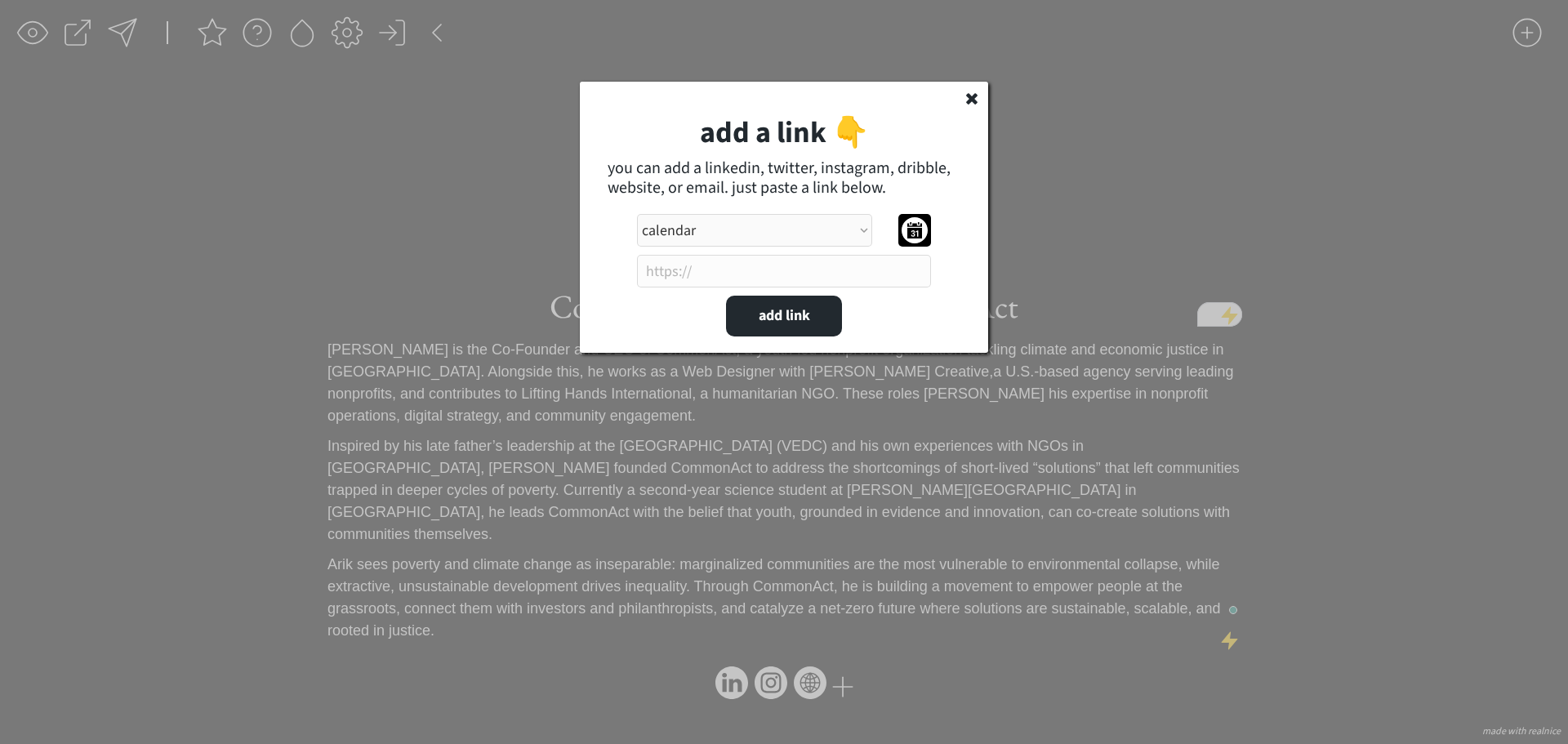
click at [733, 271] on input "input" at bounding box center [784, 271] width 294 height 33
paste input "[URL][DOMAIN_NAME]"
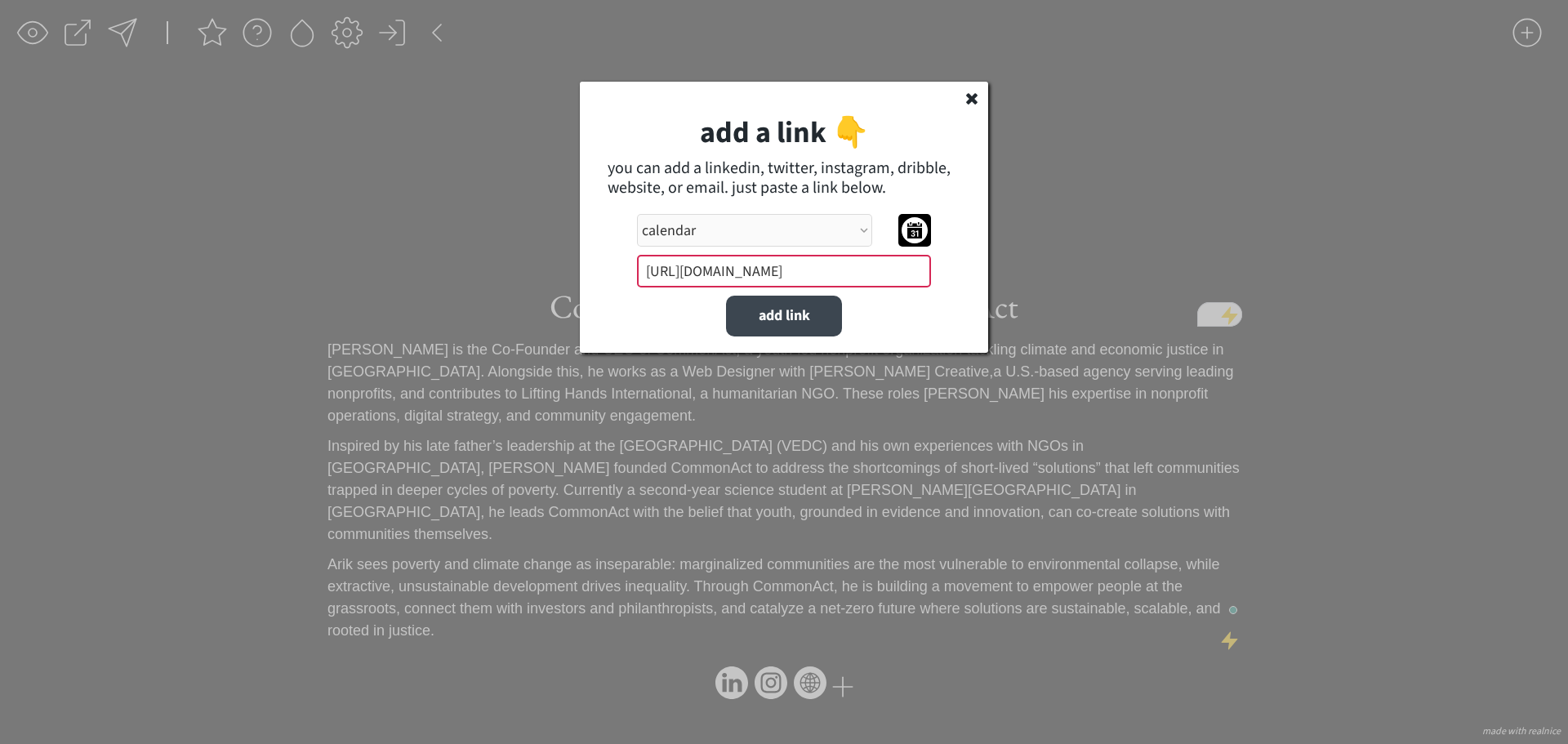
type input "[URL][DOMAIN_NAME]"
click at [704, 320] on div "add a link 👇 you can add a linkedin, twitter, instagram, dribble, website, or e…" at bounding box center [784, 218] width 408 height 271
click at [763, 323] on button "add link" at bounding box center [784, 316] width 116 height 40
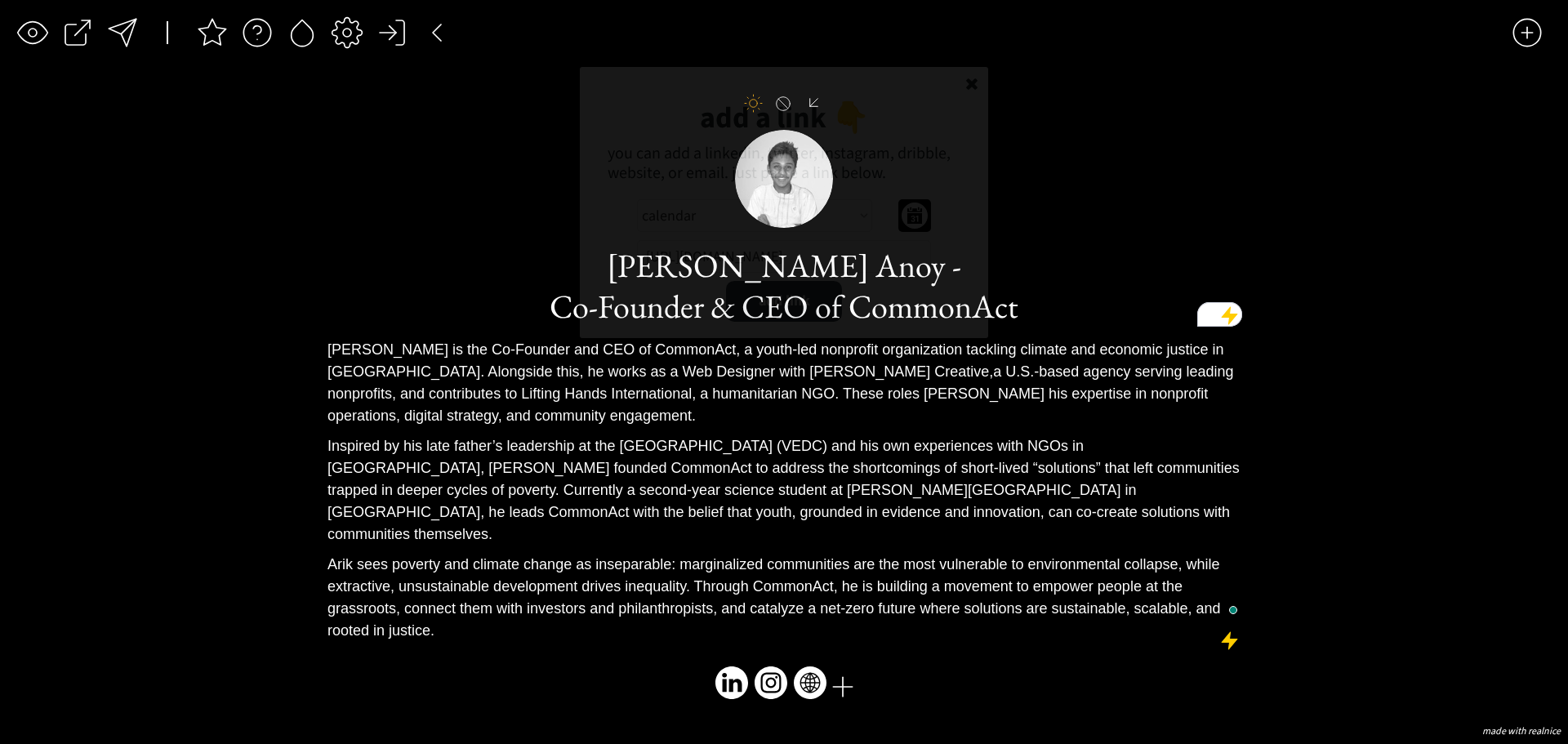
select select ""PLACEHOLDER_1427118222253""
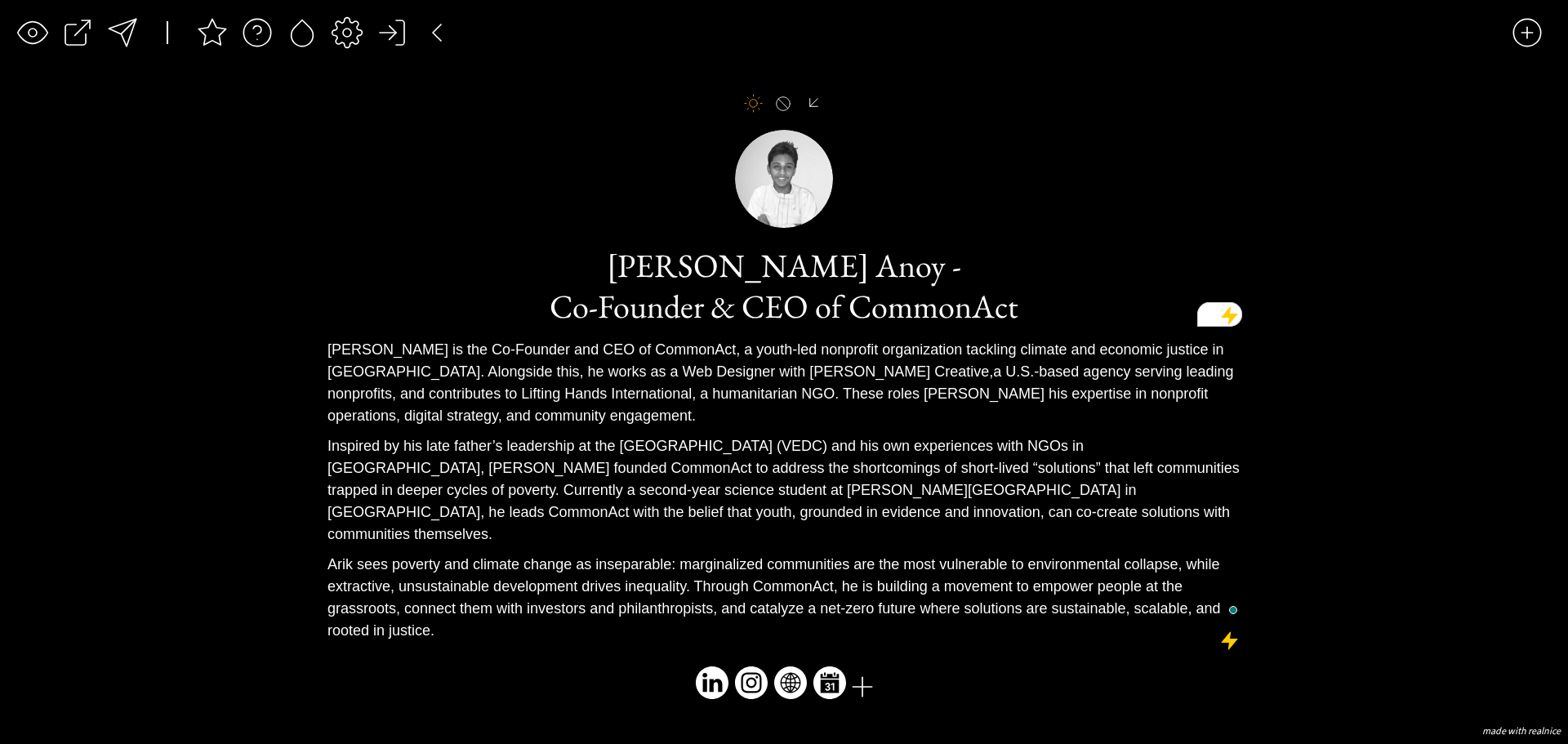
click at [138, 292] on div "saving... click to upload a picture click to upload a picture [PERSON_NAME] Ano…" at bounding box center [784, 372] width 1568 height 744
click at [134, 42] on div at bounding box center [122, 33] width 33 height 33
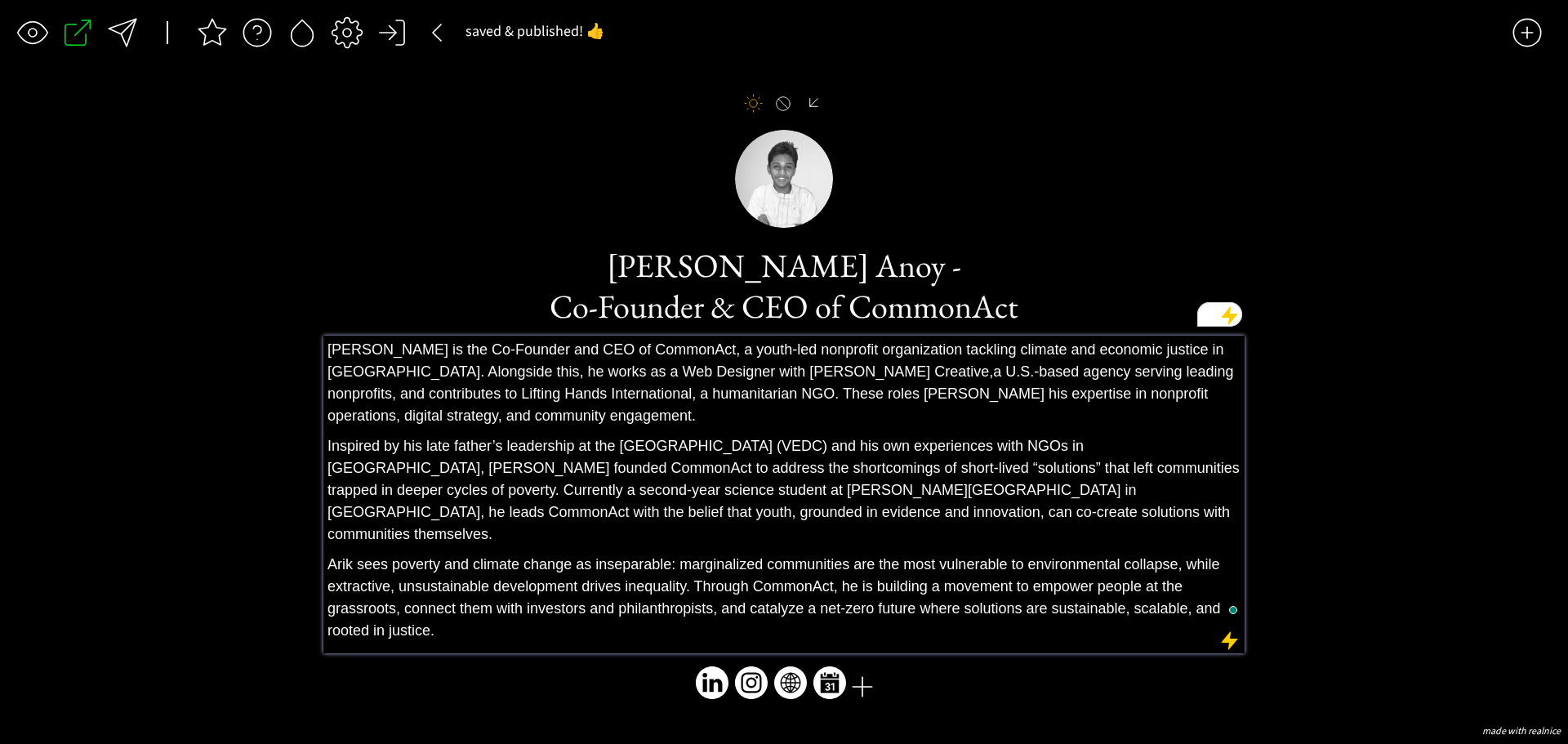
click at [990, 377] on span "a U.S.-based agency serving leading nonprofits, and contributes to Lifting Hand…" at bounding box center [780, 394] width 906 height 61
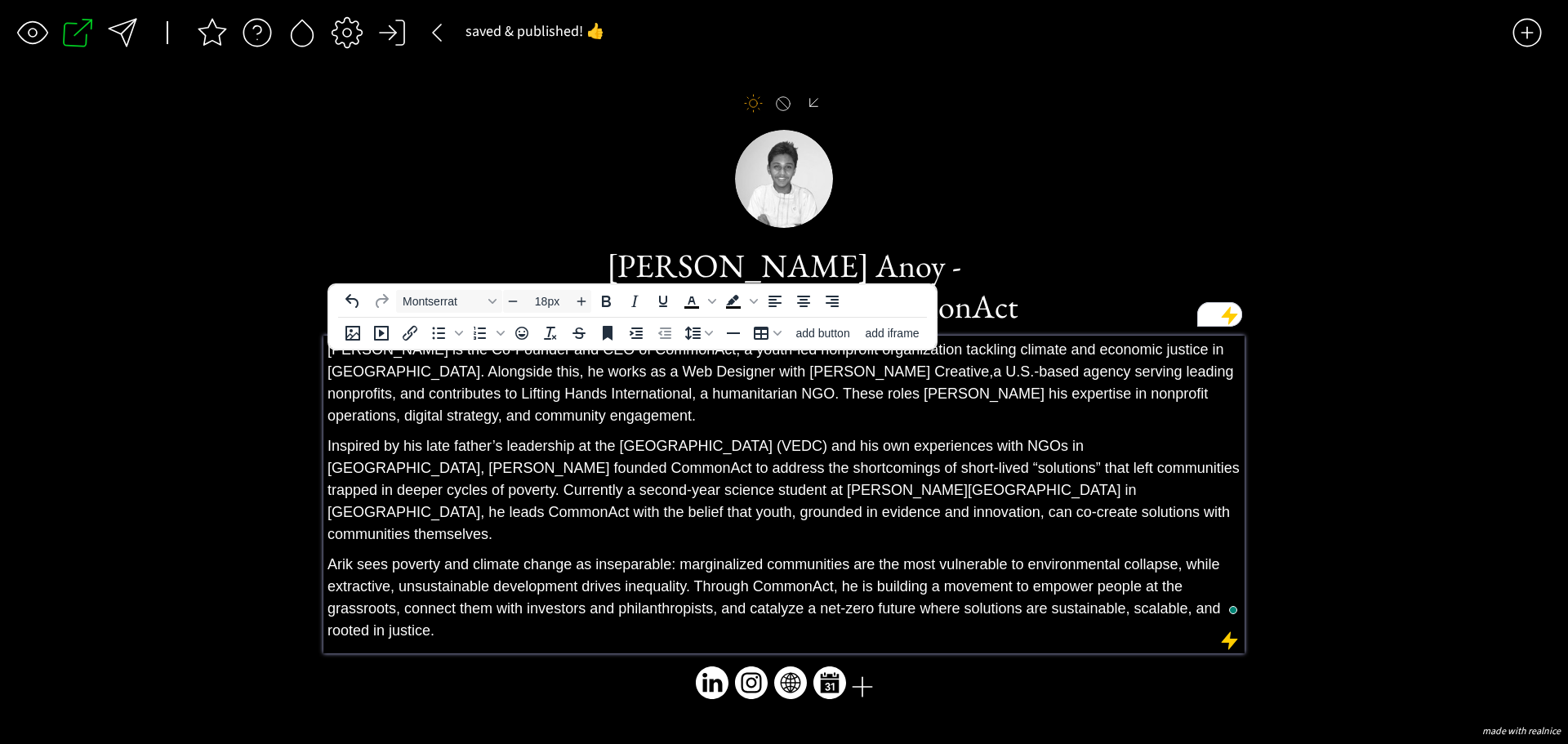
click at [662, 360] on span "[PERSON_NAME] is the Co-Founder and CEO of CommonAct, a youth-led nonprofit org…" at bounding box center [776, 361] width 897 height 38
drag, startPoint x: 662, startPoint y: 358, endPoint x: 744, endPoint y: 372, distance: 83.2
click at [744, 372] on p "[PERSON_NAME] is the Co-Founder and CEO of CommonAct, a youth-led nonprofit org…" at bounding box center [784, 383] width 913 height 89
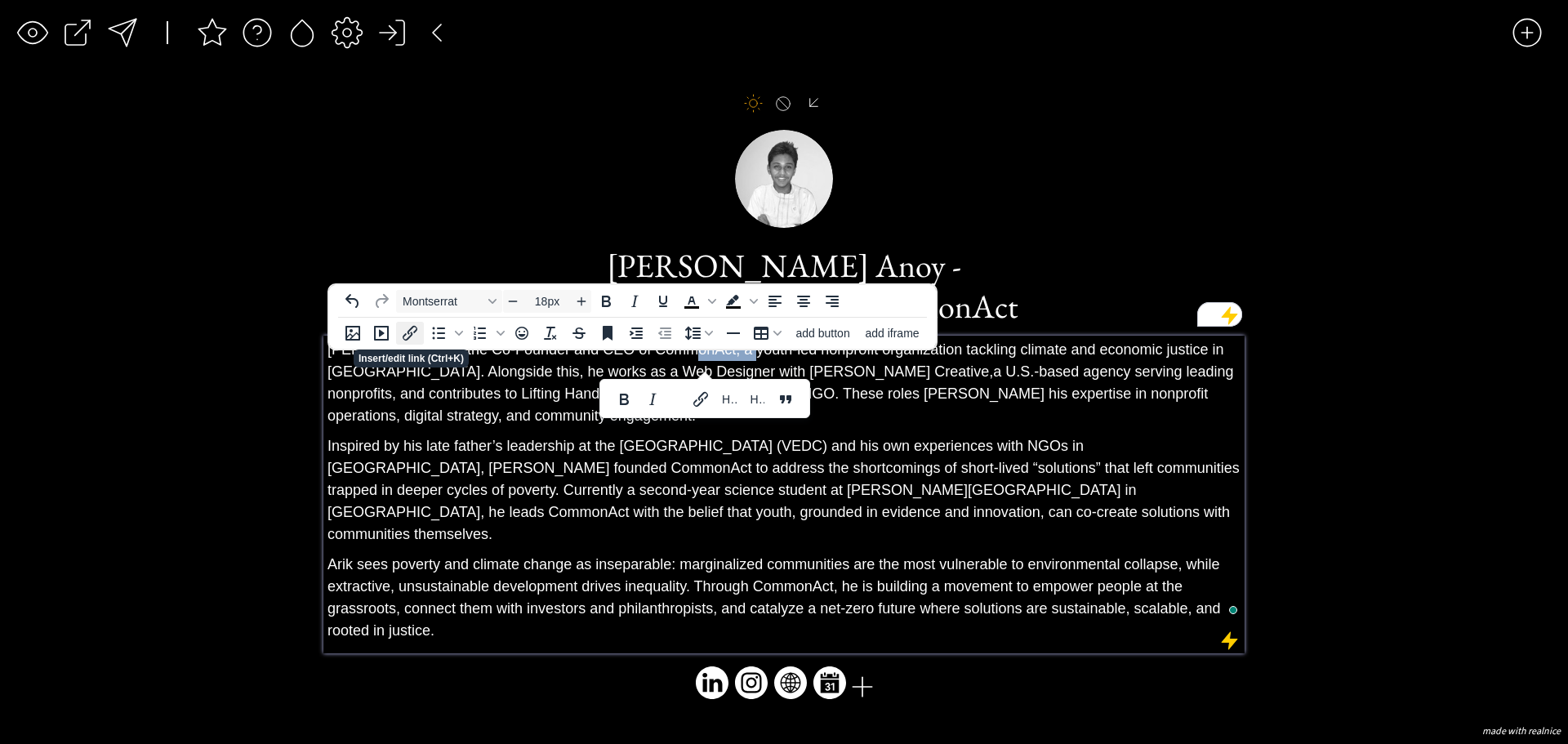
click at [401, 339] on icon "Insert/edit link" at bounding box center [410, 333] width 19 height 19
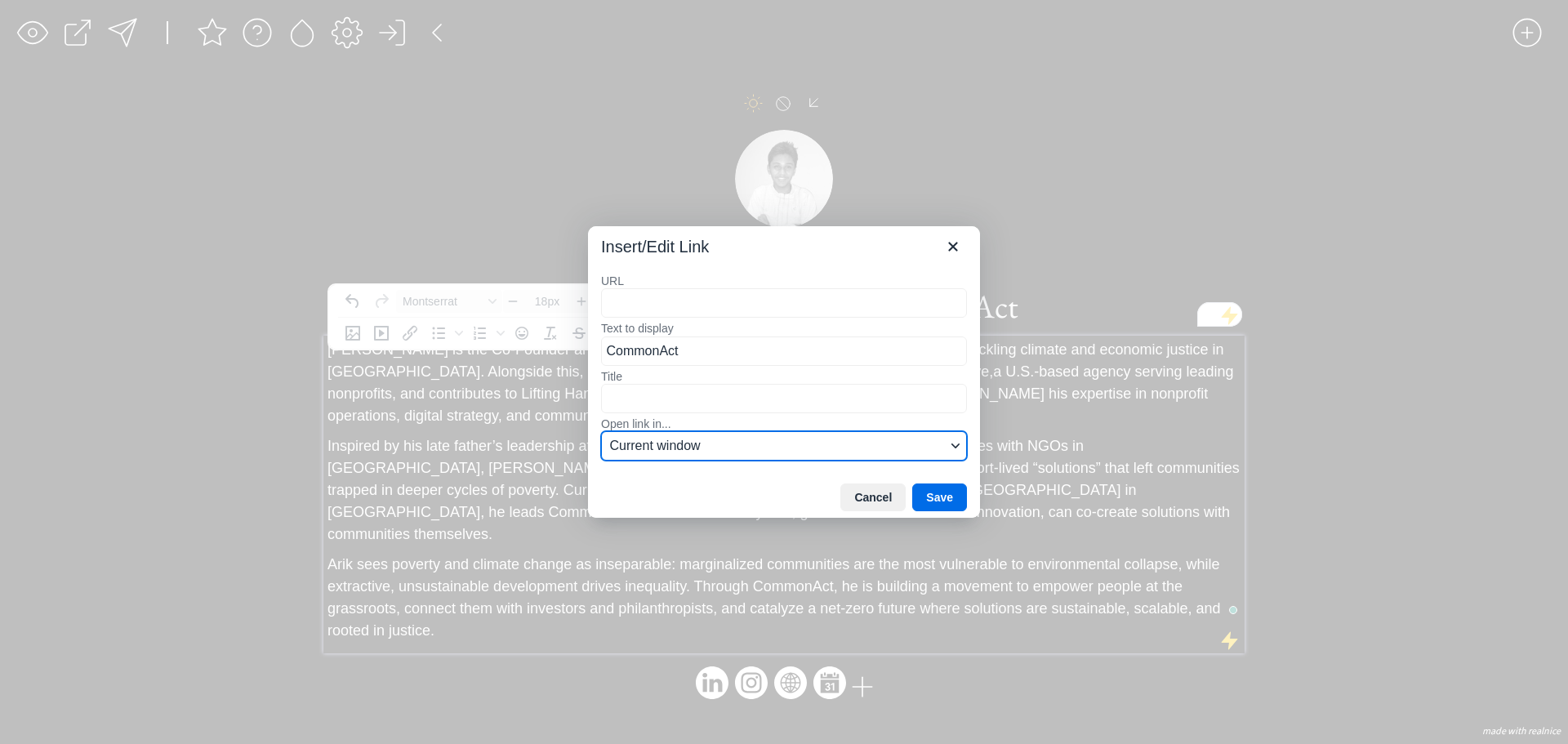
click at [721, 456] on button "Current window" at bounding box center [784, 446] width 366 height 30
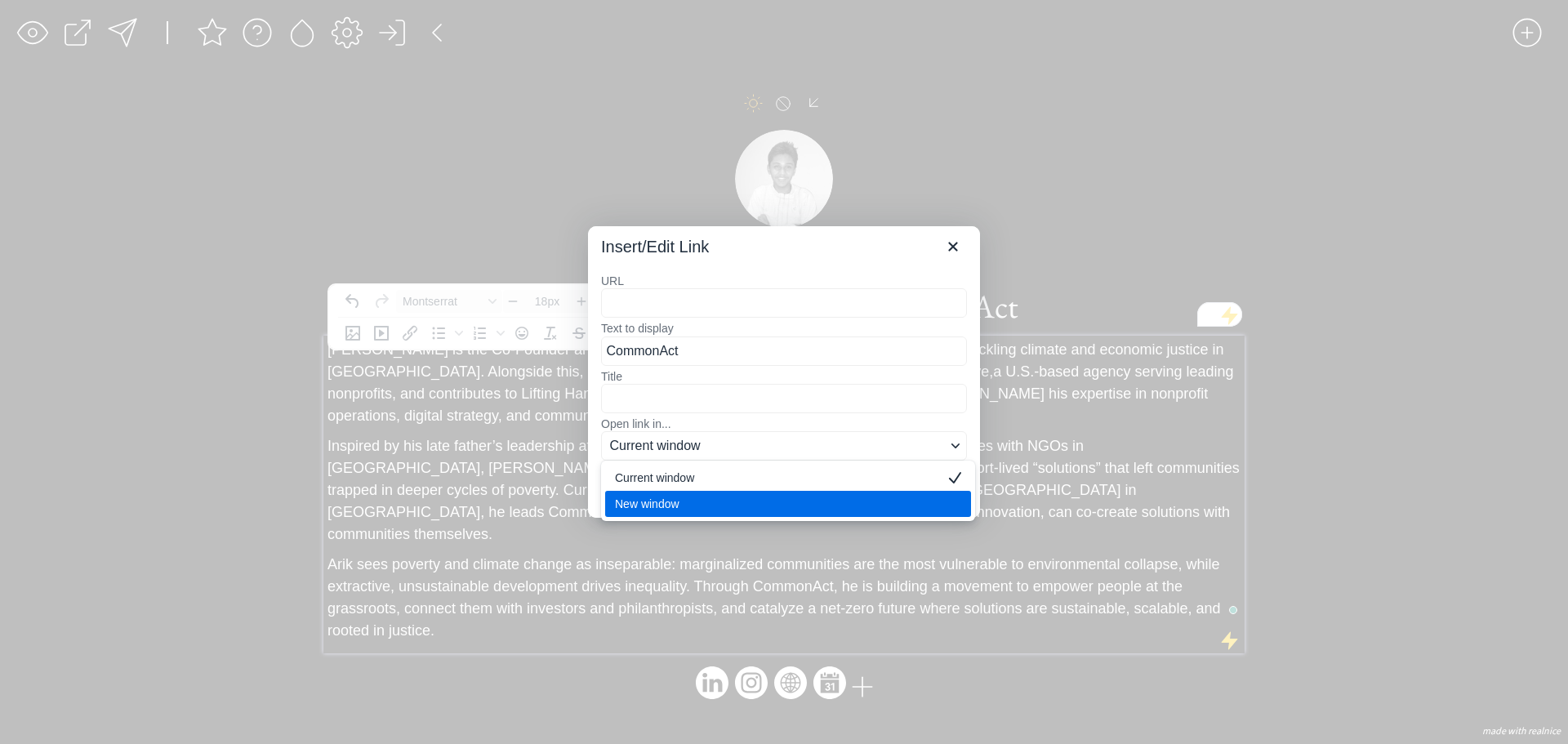
click at [707, 507] on div "New window" at bounding box center [777, 503] width 323 height 19
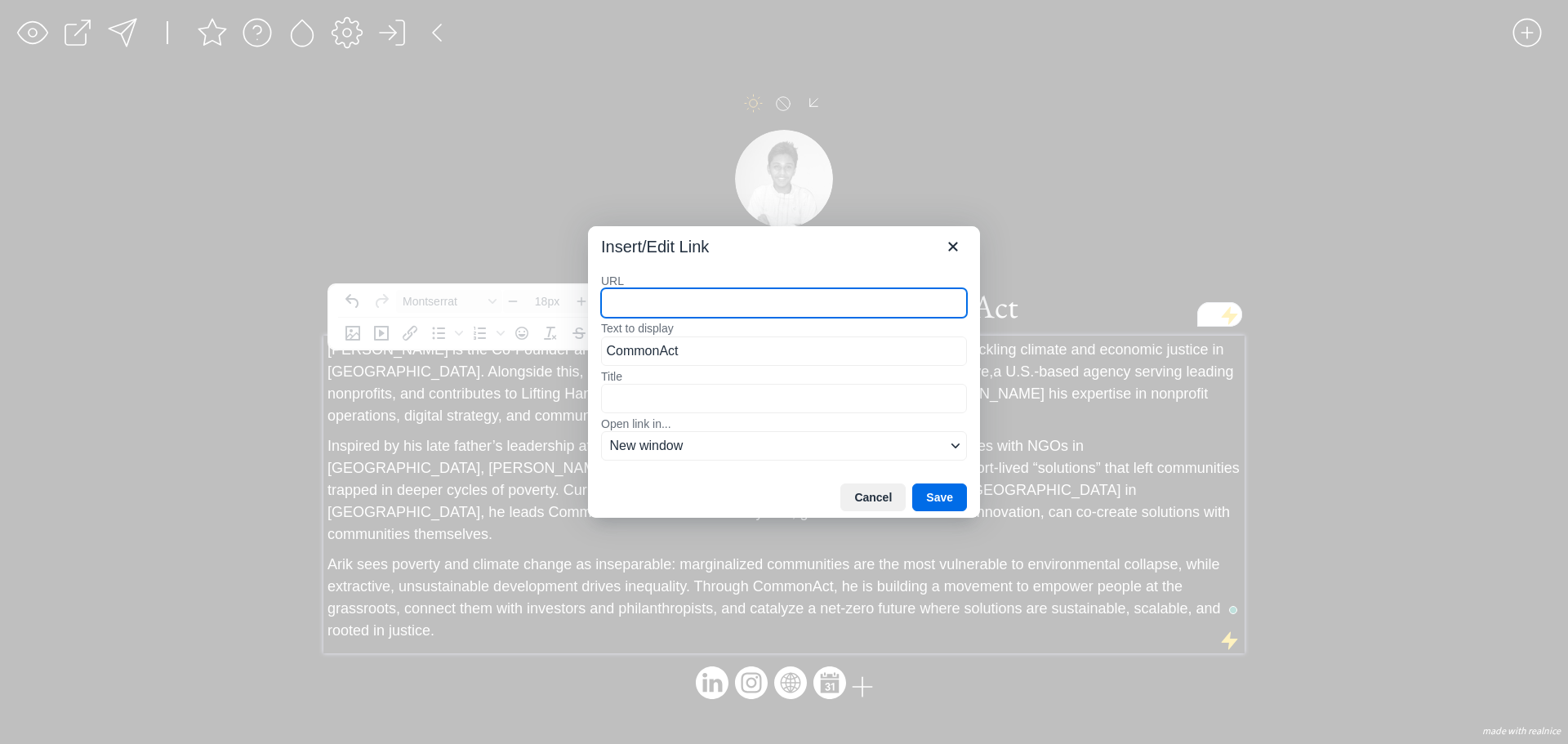
click at [701, 318] on input "URL" at bounding box center [784, 303] width 366 height 30
click at [602, 300] on input "URL" at bounding box center [784, 303] width 366 height 30
paste input "[URL][DOMAIN_NAME]"
type input "[URL][DOMAIN_NAME]"
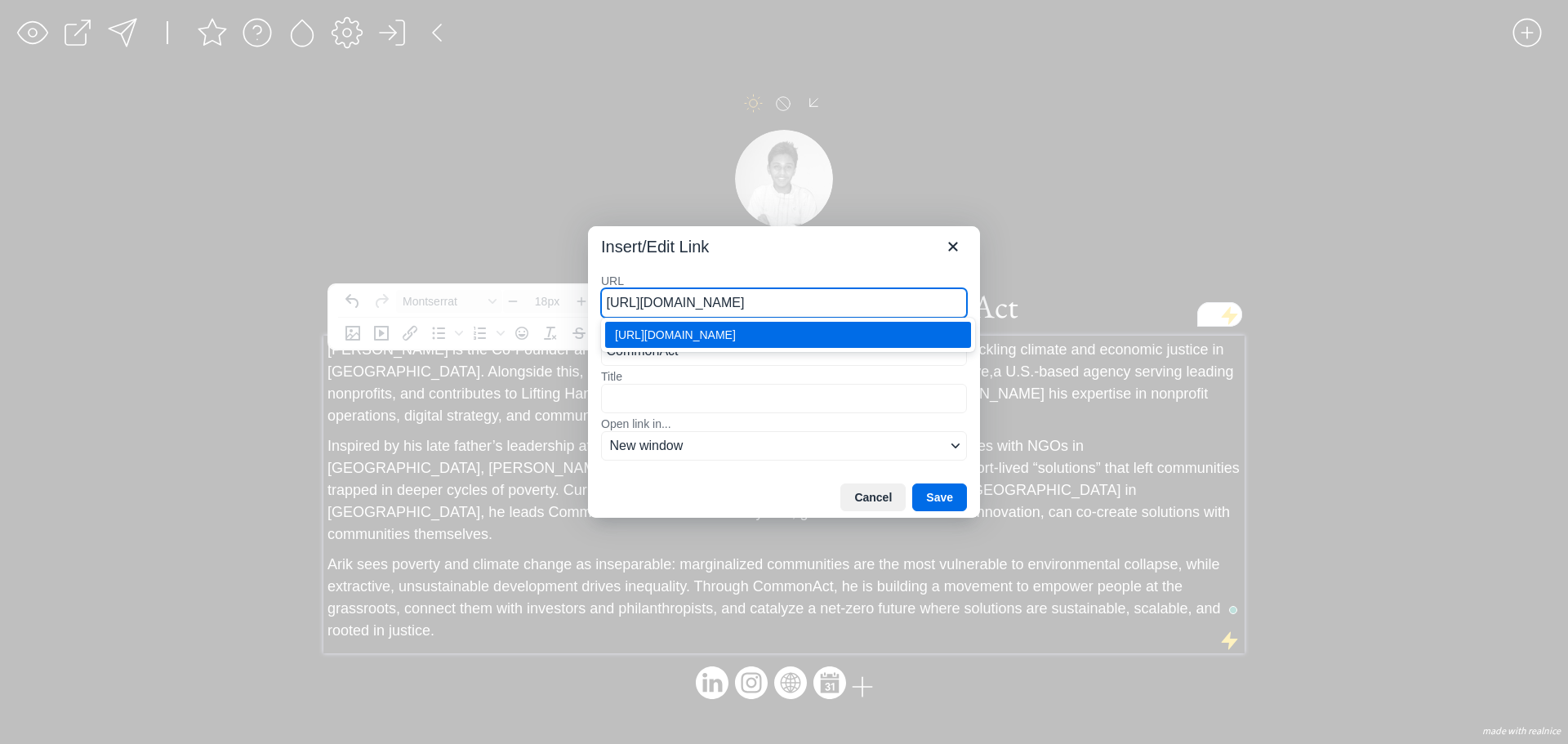
click at [788, 340] on div "[URL][DOMAIN_NAME]" at bounding box center [789, 335] width 349 height 19
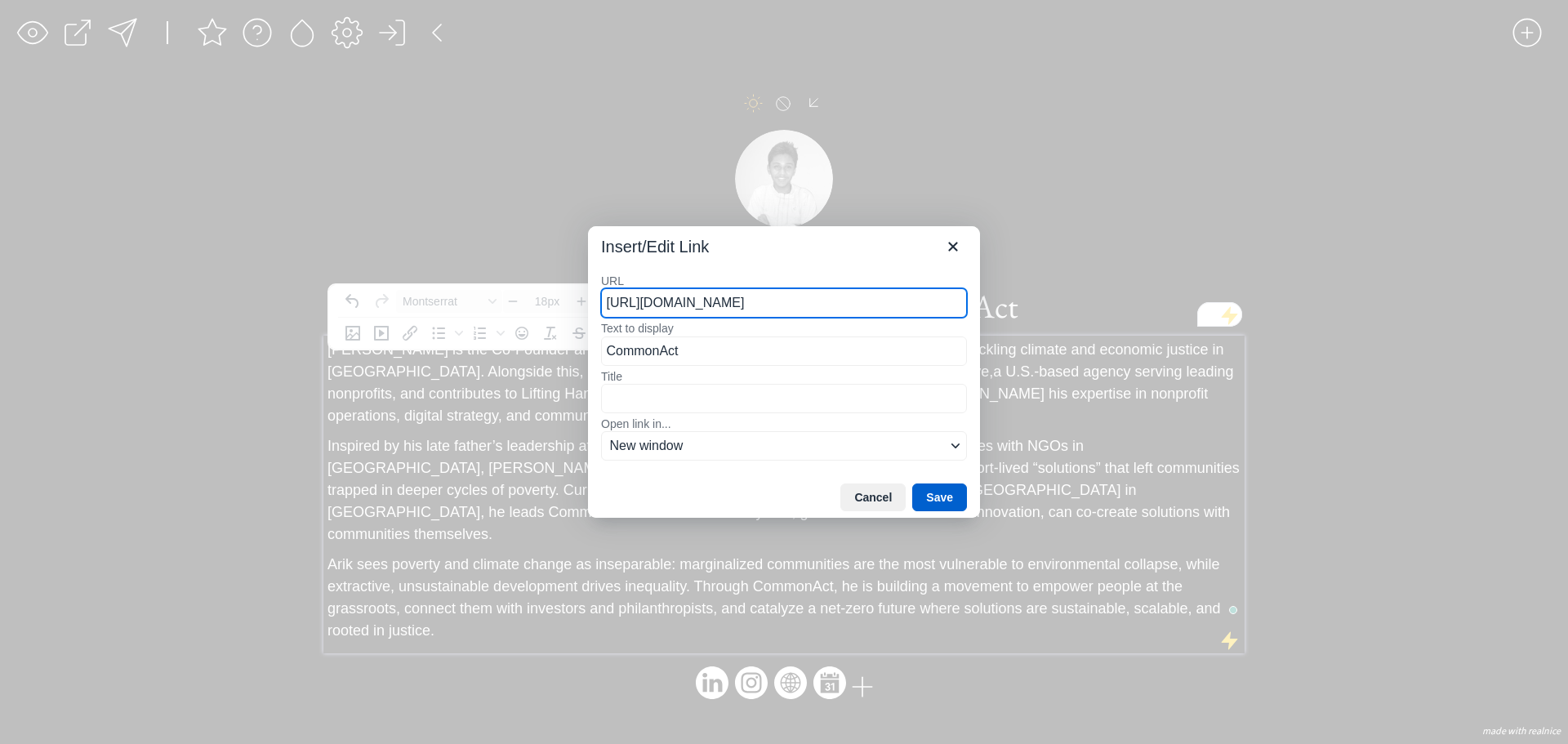
click at [949, 492] on button "Save" at bounding box center [939, 497] width 55 height 28
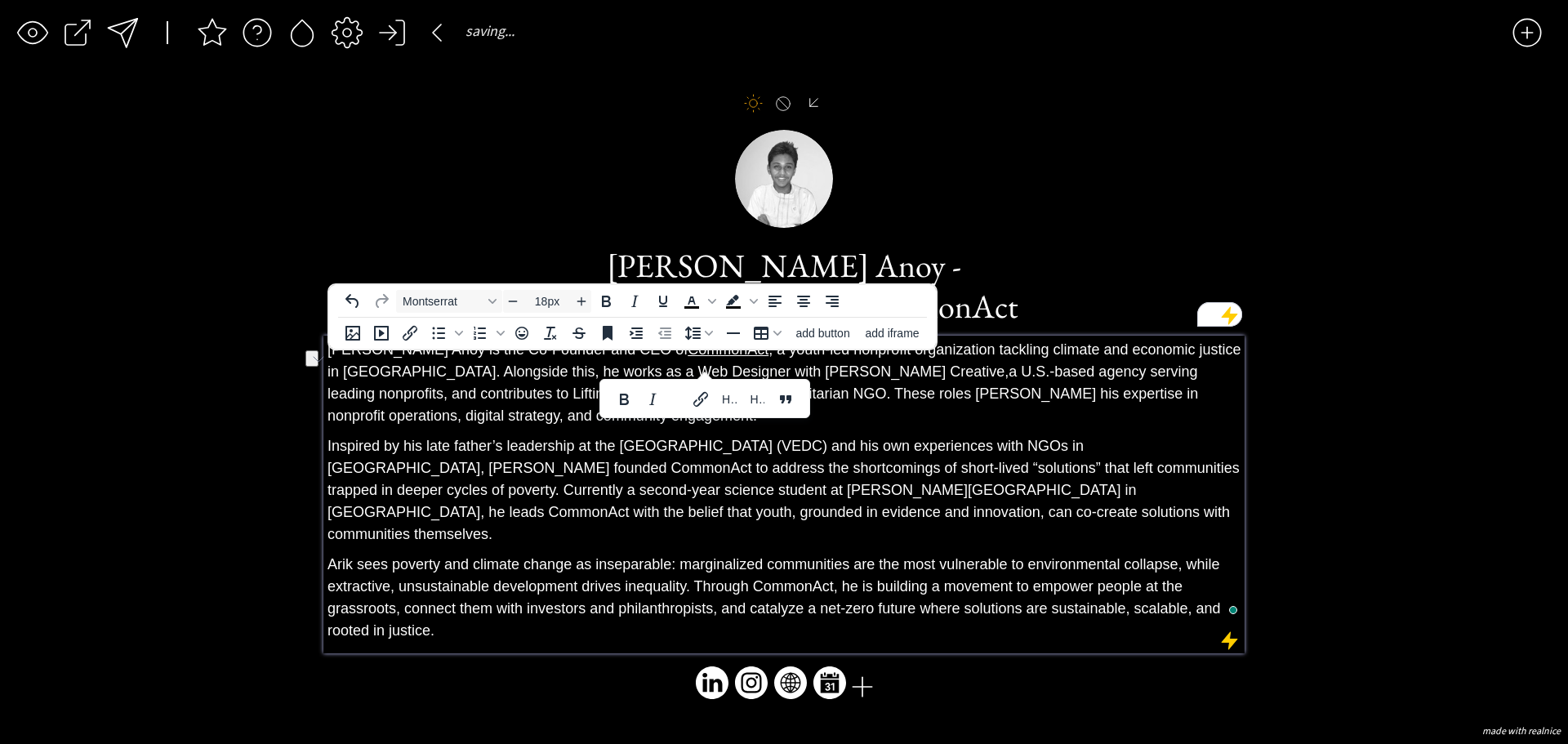
click at [820, 537] on div "[PERSON_NAME] is the Co-Founder and CEO of CommonAct , a youth-led nonprofit or…" at bounding box center [784, 490] width 913 height 303
click at [1381, 458] on div "saving & publishing saved & published! 👍 saving... click to upload a picture cl…" at bounding box center [784, 372] width 1568 height 744
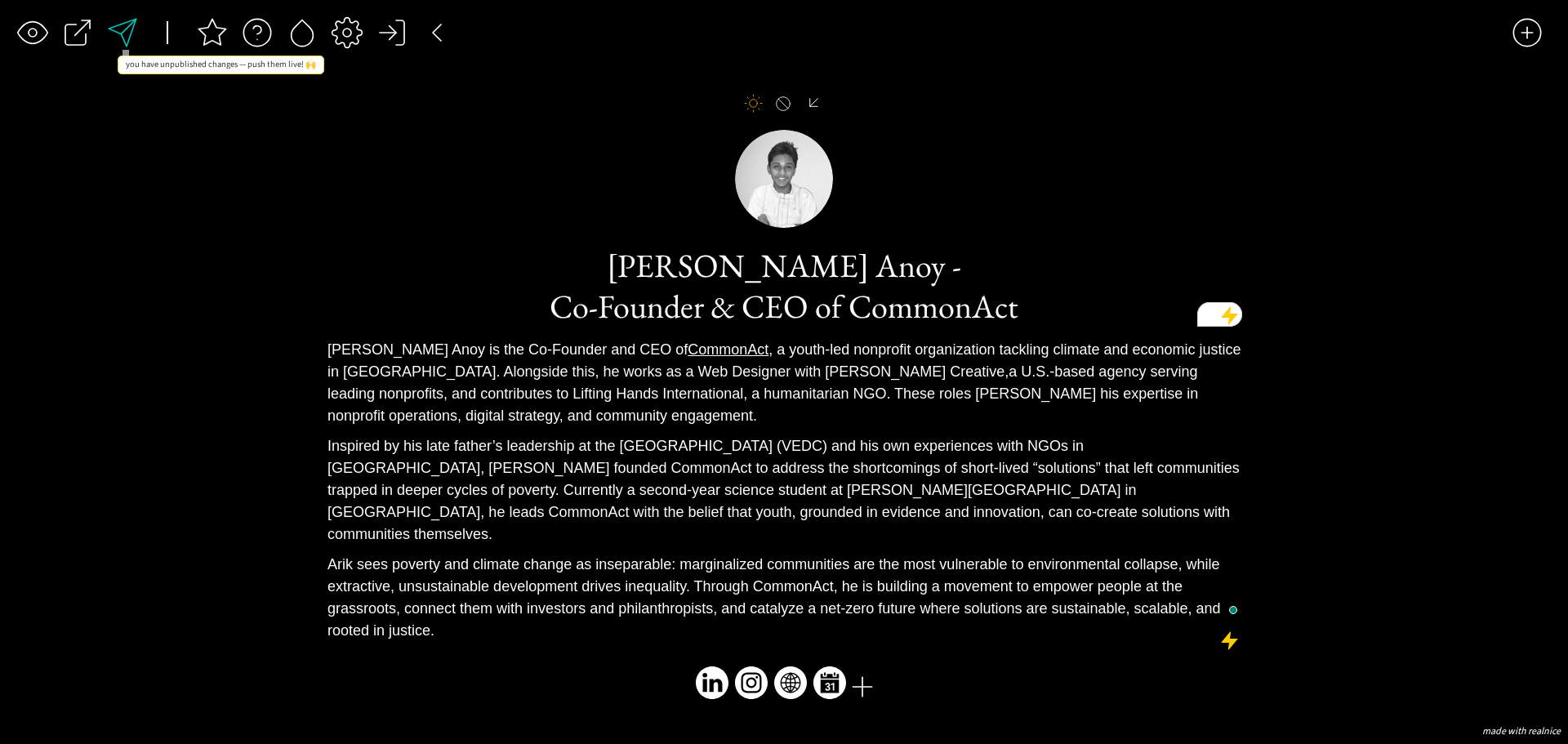
click at [123, 35] on div at bounding box center [122, 33] width 33 height 33
click at [784, 197] on input "file" at bounding box center [784, 179] width 98 height 98
type input "C:\fakepath\image 2.png"
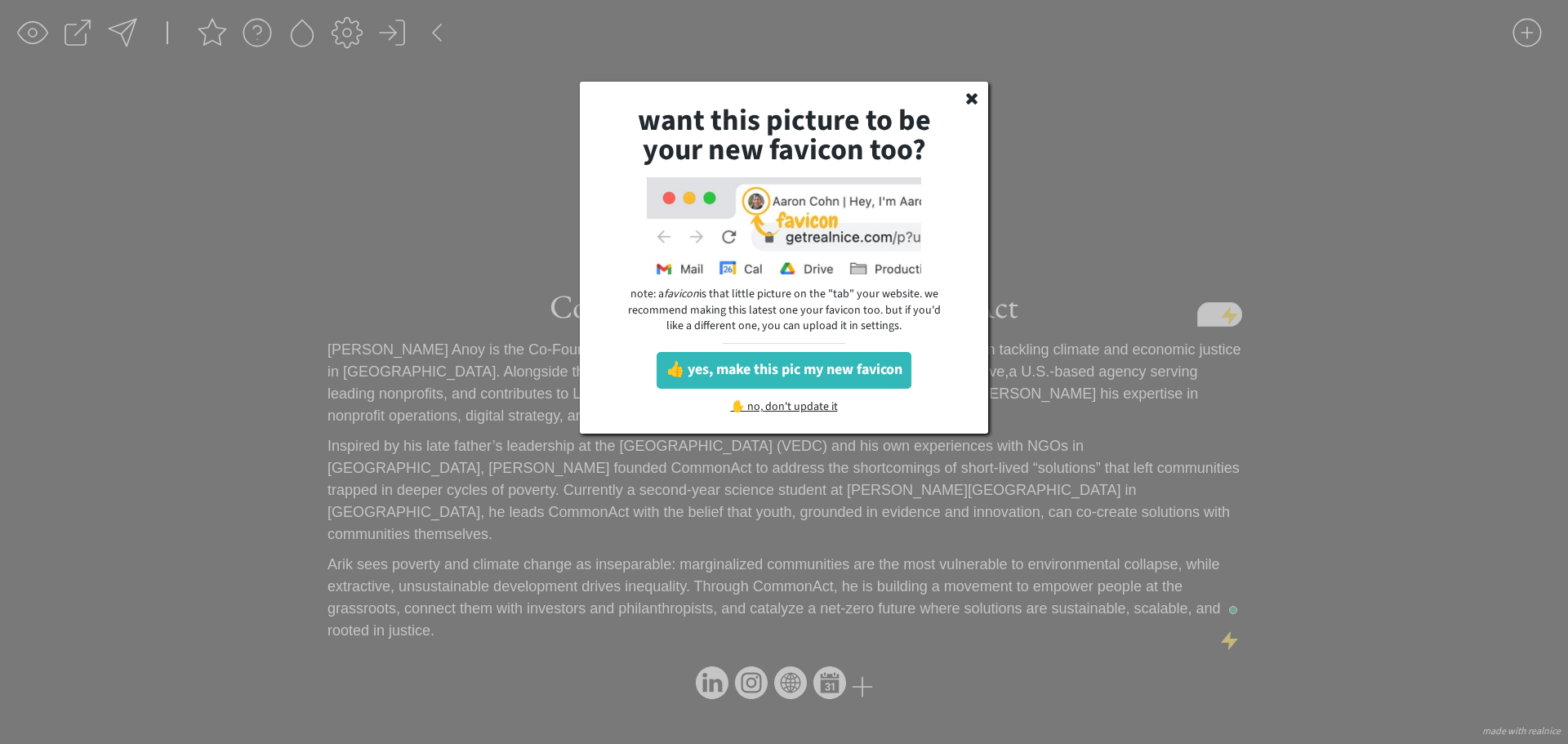
click at [758, 401] on div "✋ no, don't update it" at bounding box center [784, 409] width 138 height 16
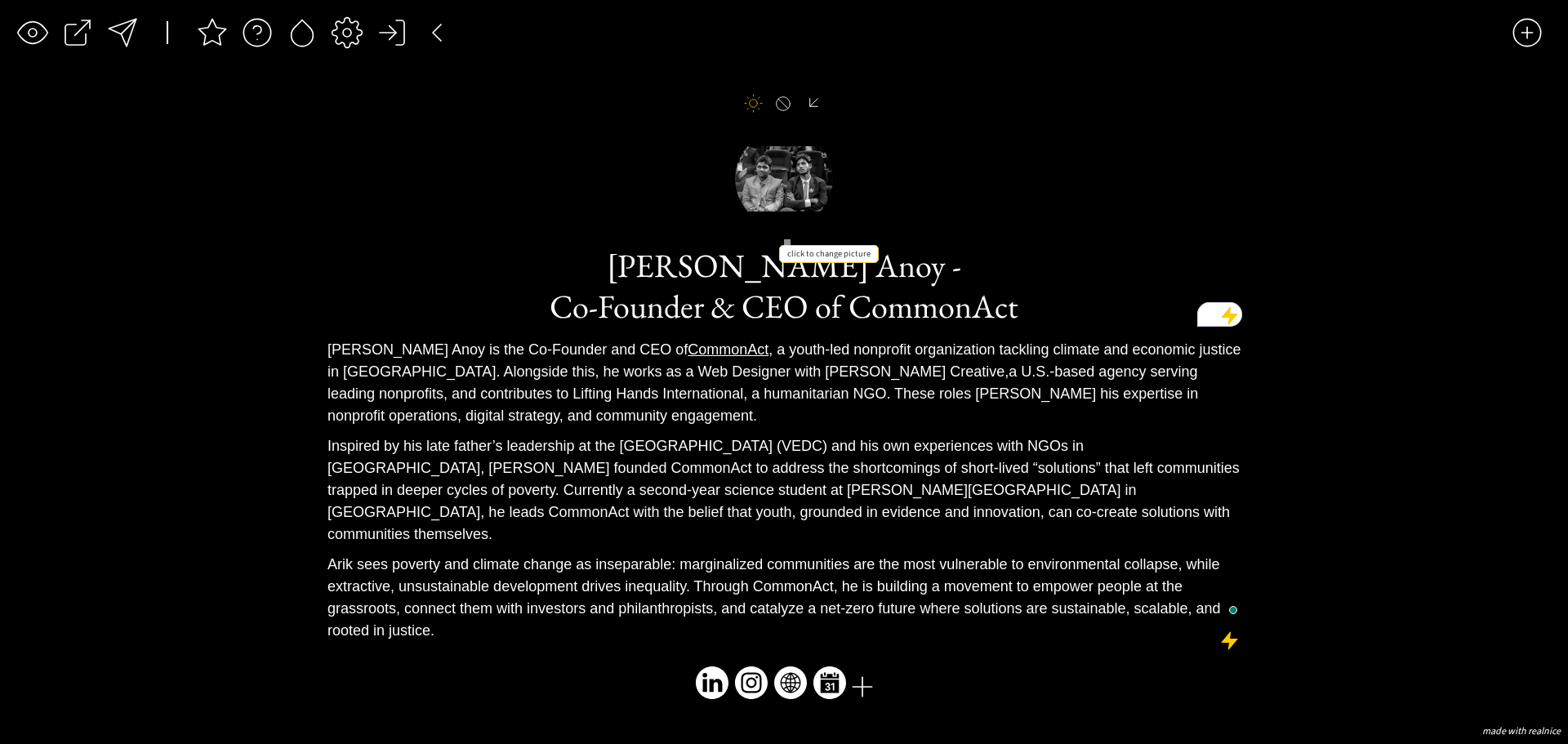
click at [754, 193] on input "file" at bounding box center [784, 179] width 98 height 98
type input "C:\fakepath\arikrahamananoy-photo.png"
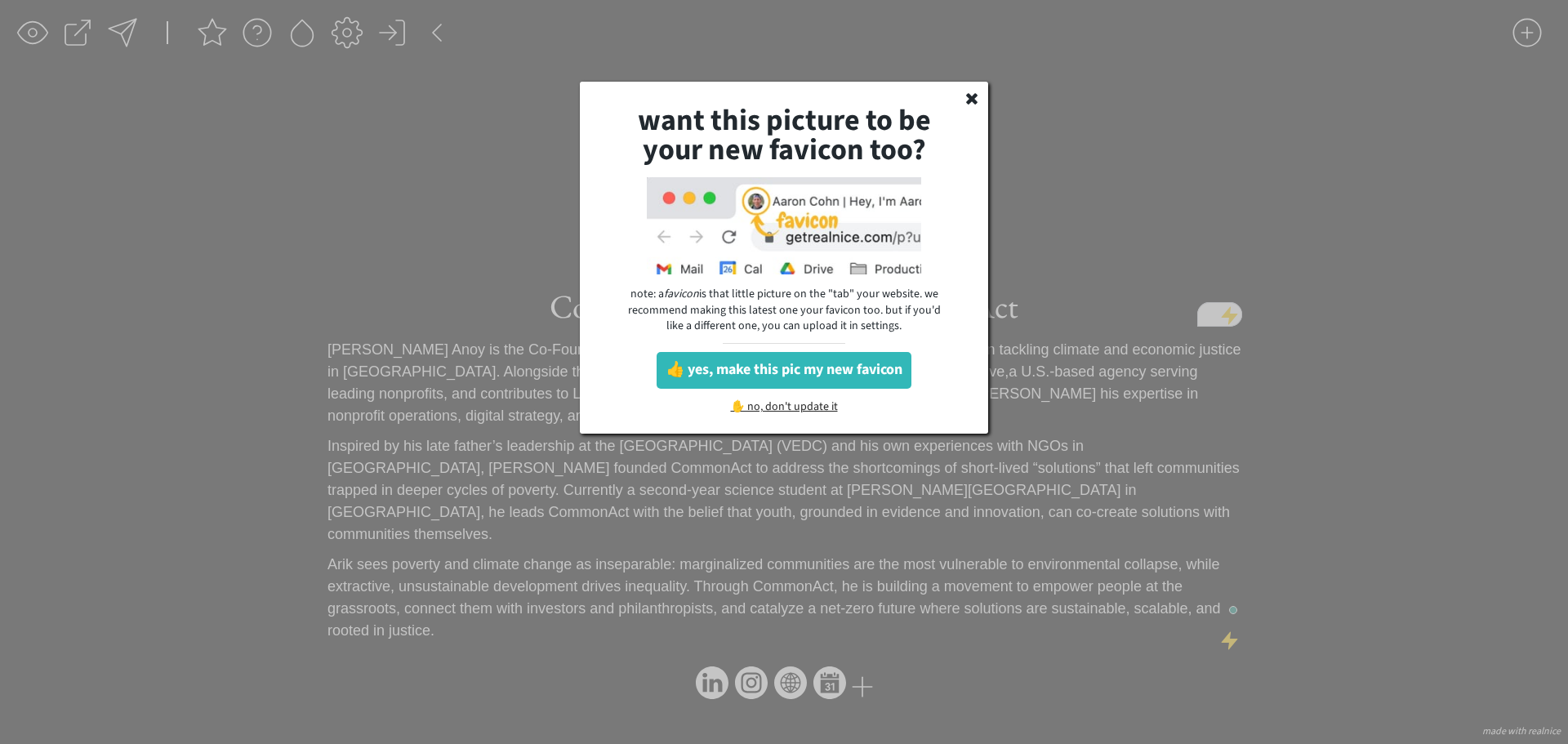
click at [751, 402] on div "✋ no, don't update it" at bounding box center [784, 409] width 138 height 16
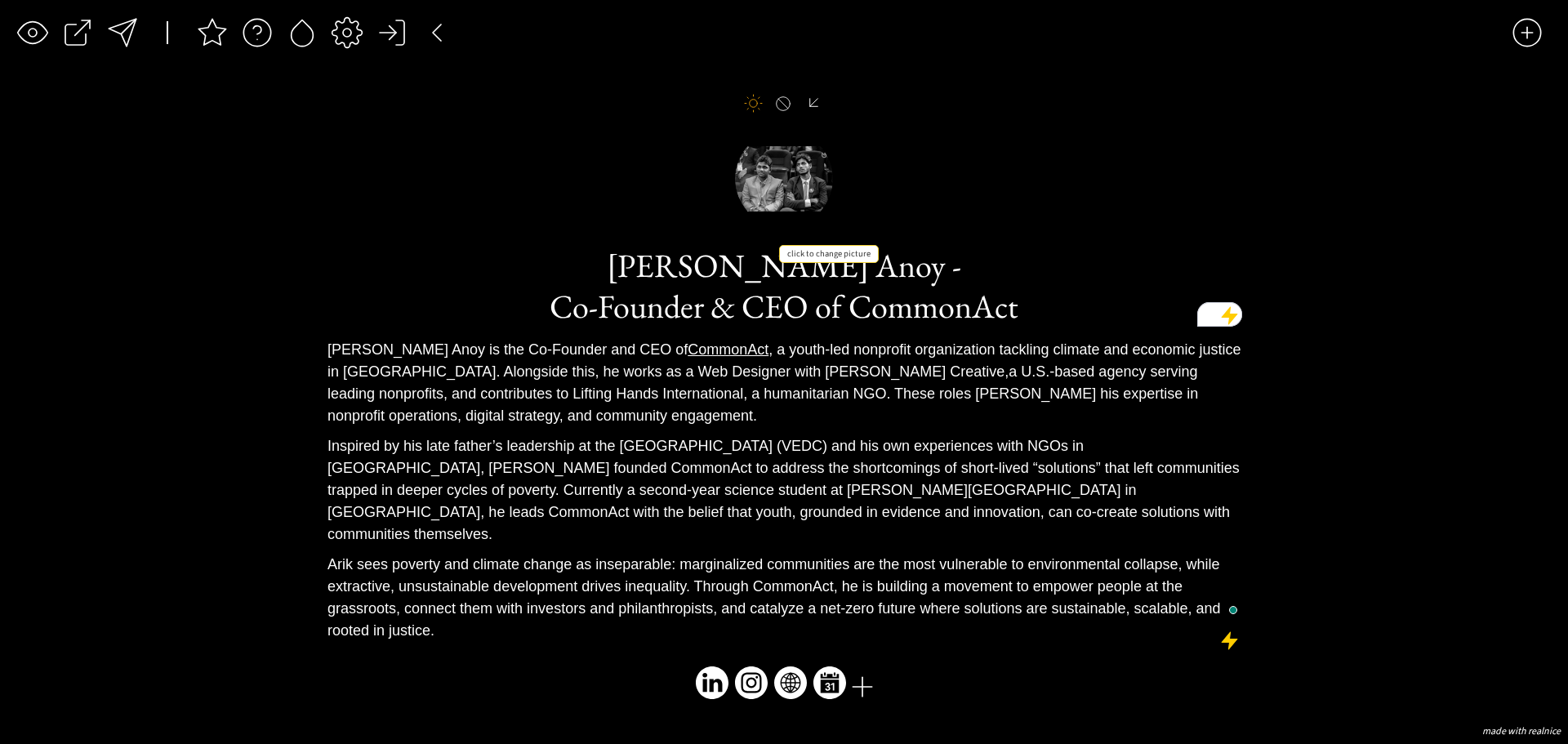
click at [792, 213] on input "file" at bounding box center [784, 179] width 98 height 98
type input "C:\fakepath\anoy-photo.png"
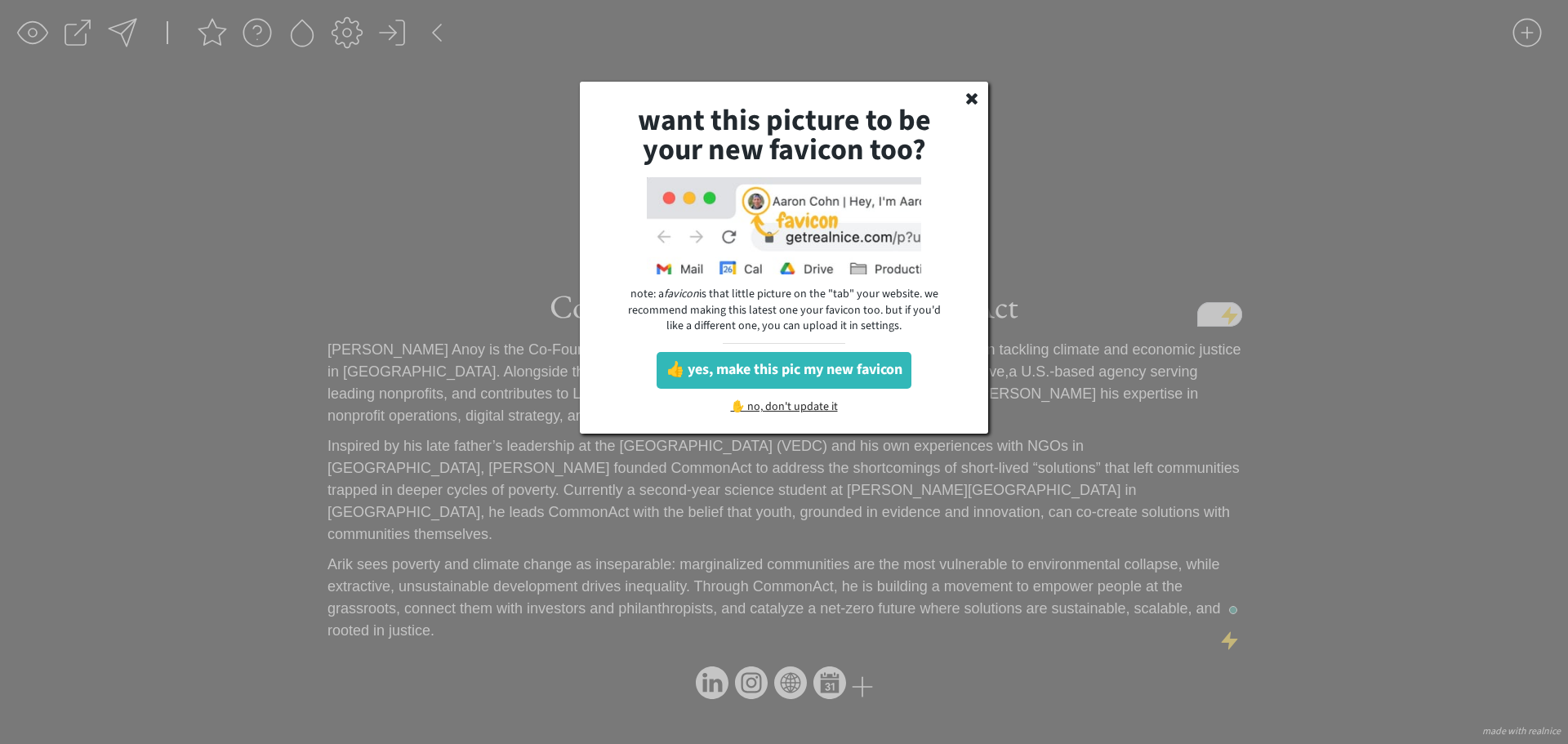
click at [750, 402] on div "✋ no, don't update it" at bounding box center [784, 409] width 138 height 16
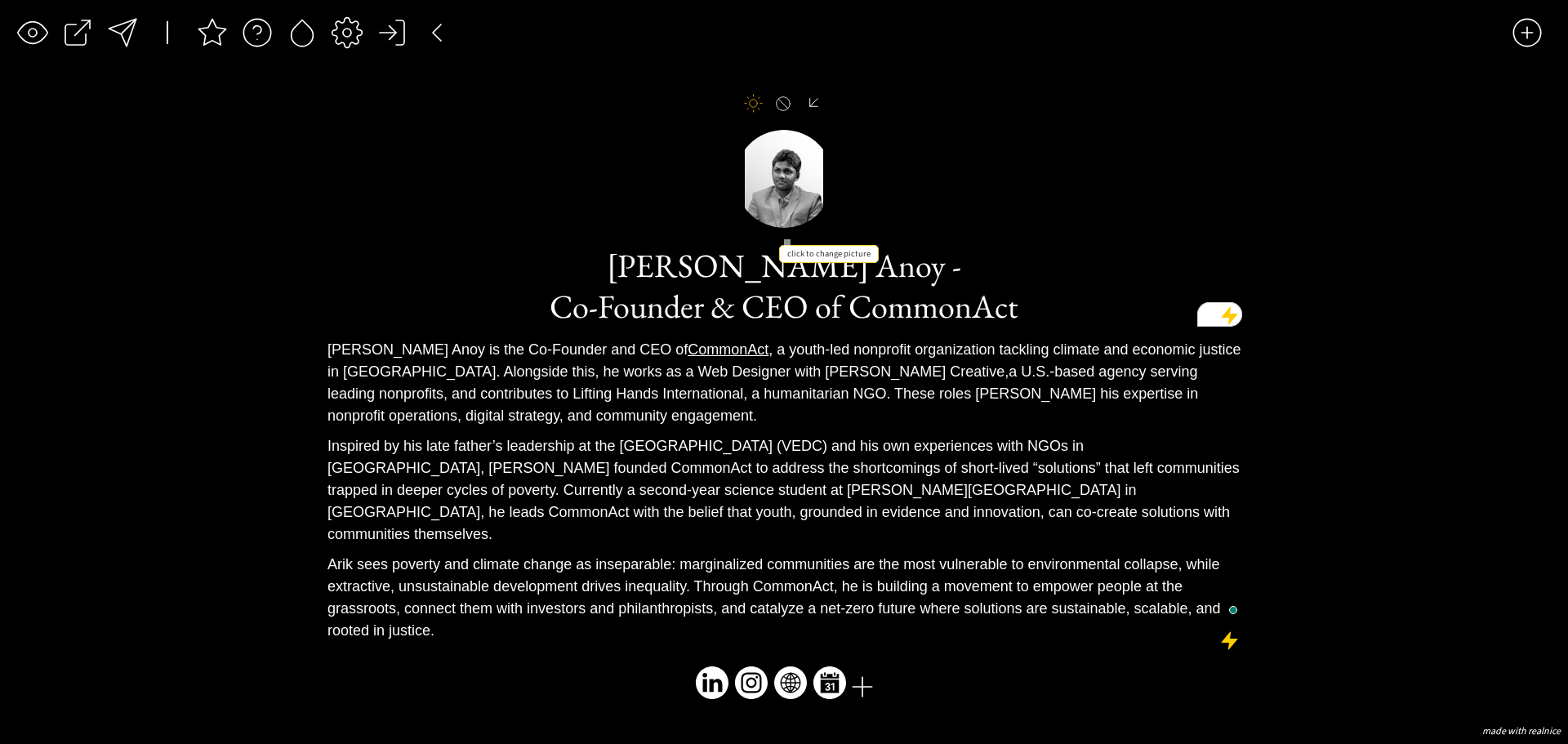
click at [779, 193] on input "file" at bounding box center [784, 179] width 98 height 98
type input "C:\fakepath\arik.jpeg"
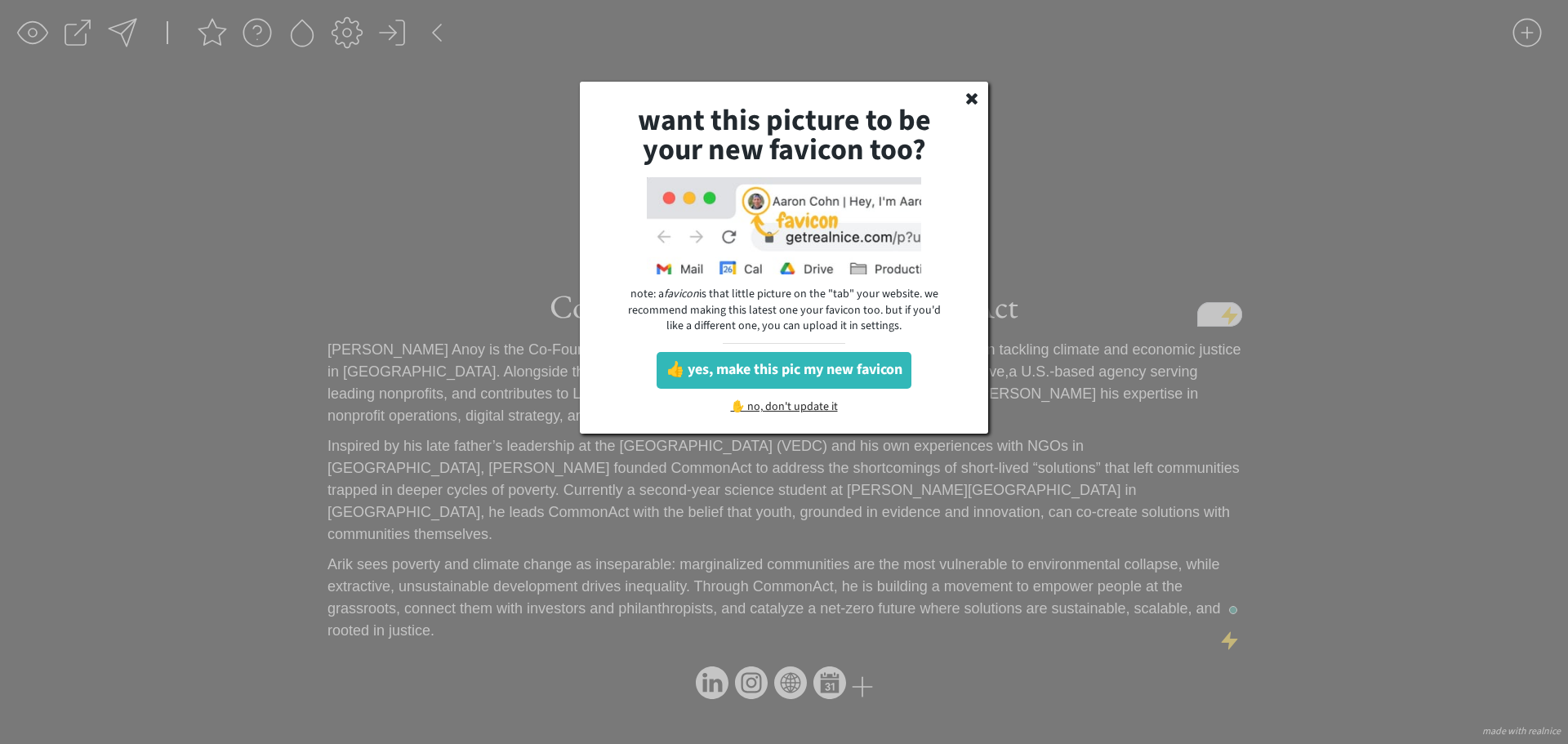
click at [752, 405] on div "✋ no, don't update it" at bounding box center [784, 409] width 138 height 16
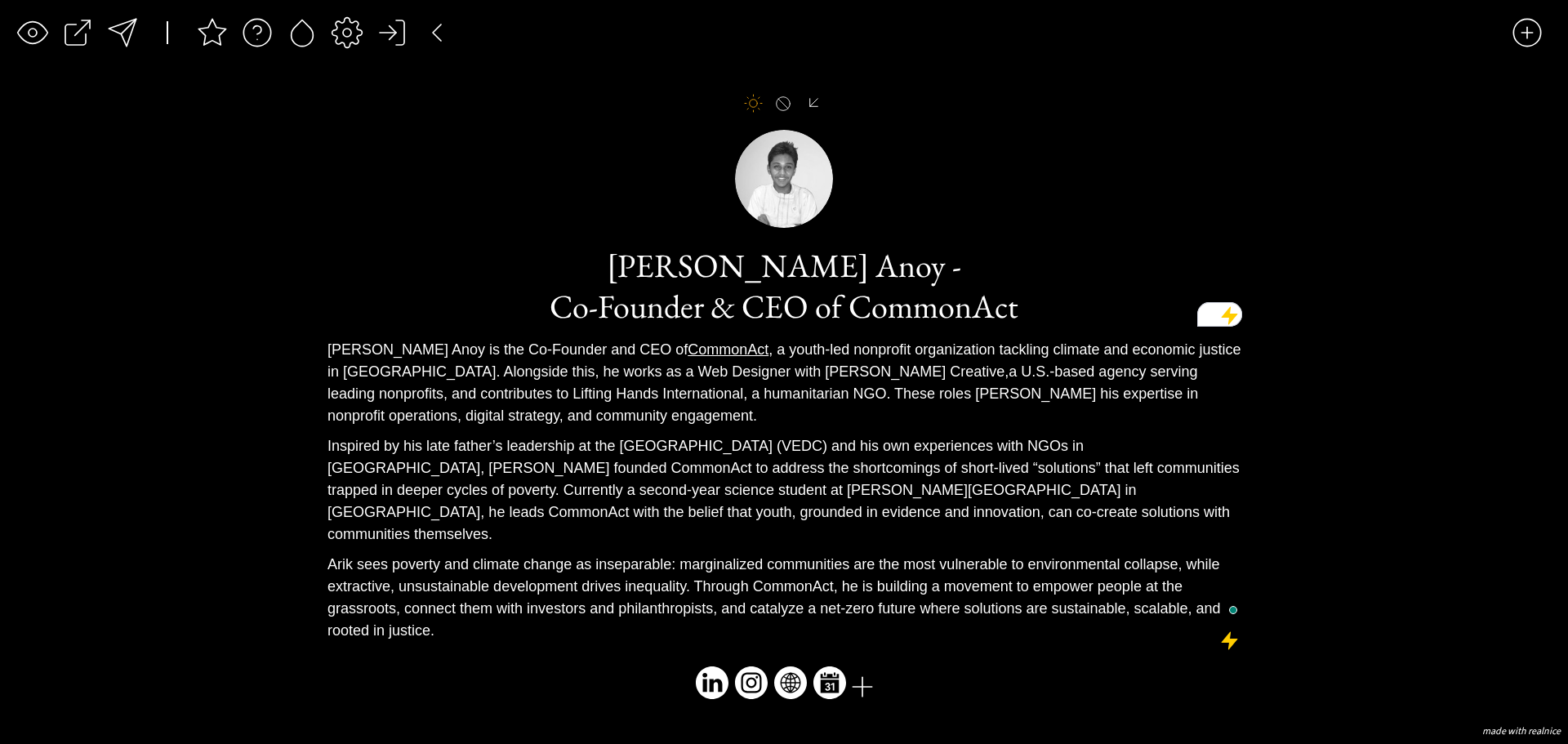
click at [777, 112] on div at bounding box center [783, 103] width 16 height 16
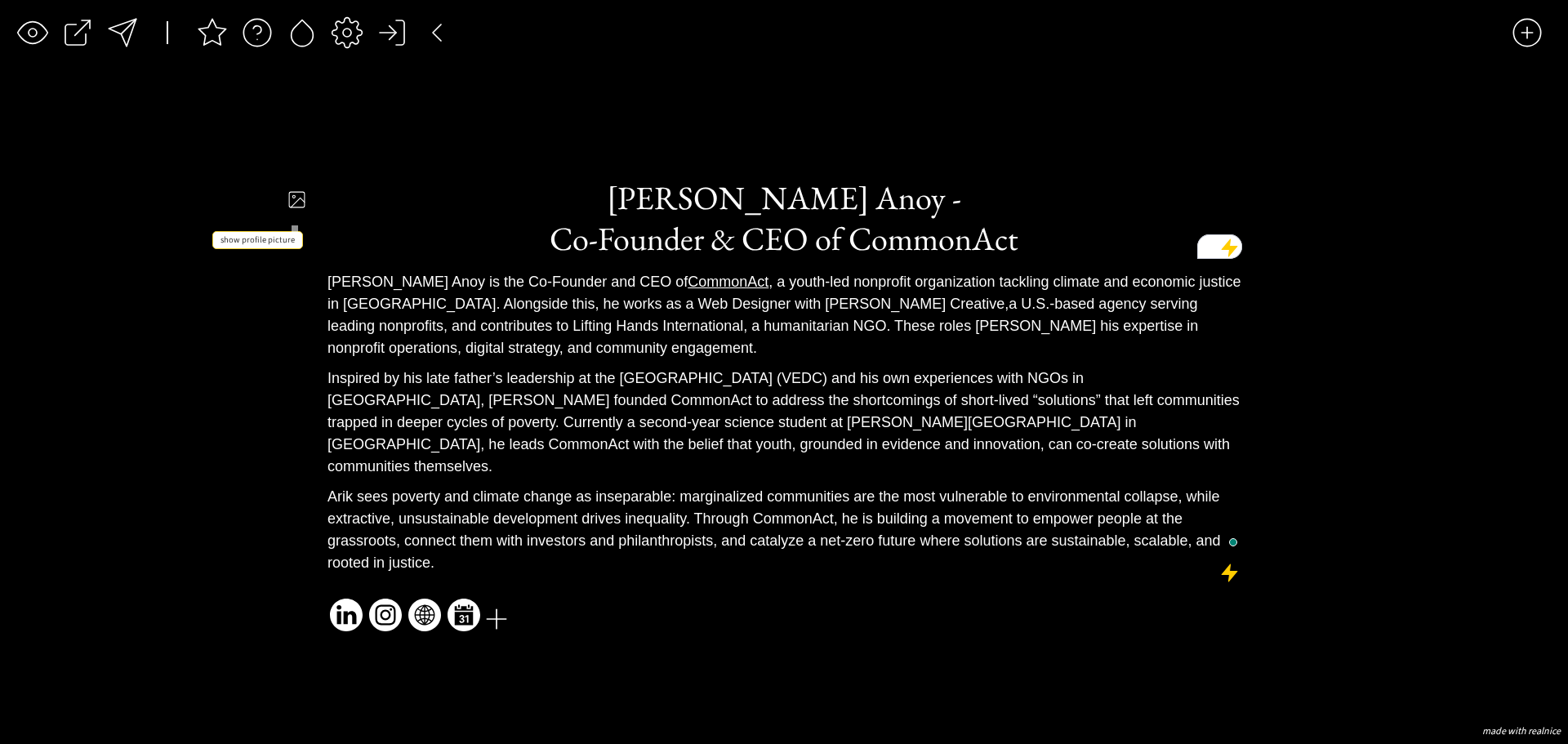
click at [295, 205] on div at bounding box center [296, 200] width 20 height 29
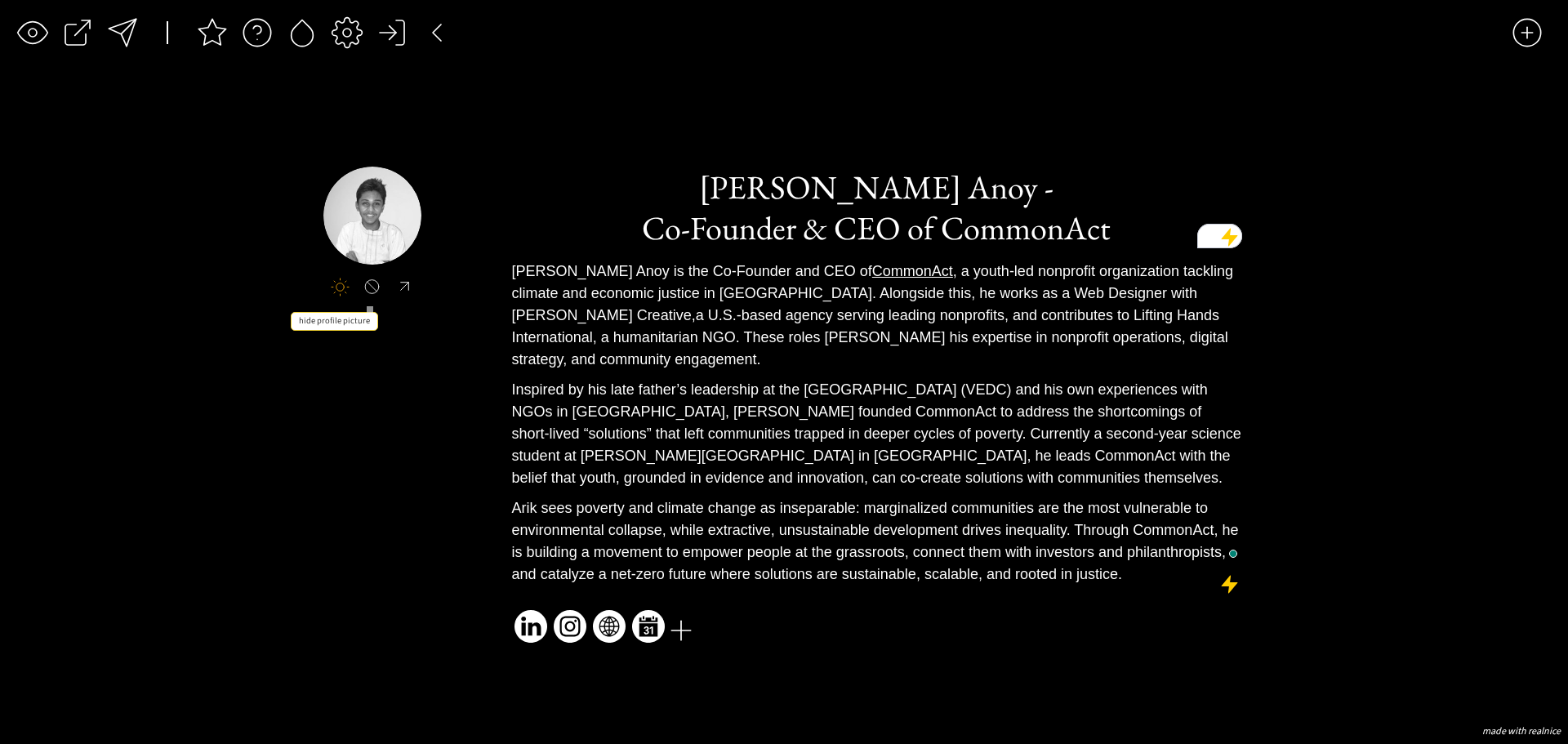
click at [370, 295] on div at bounding box center [372, 286] width 20 height 16
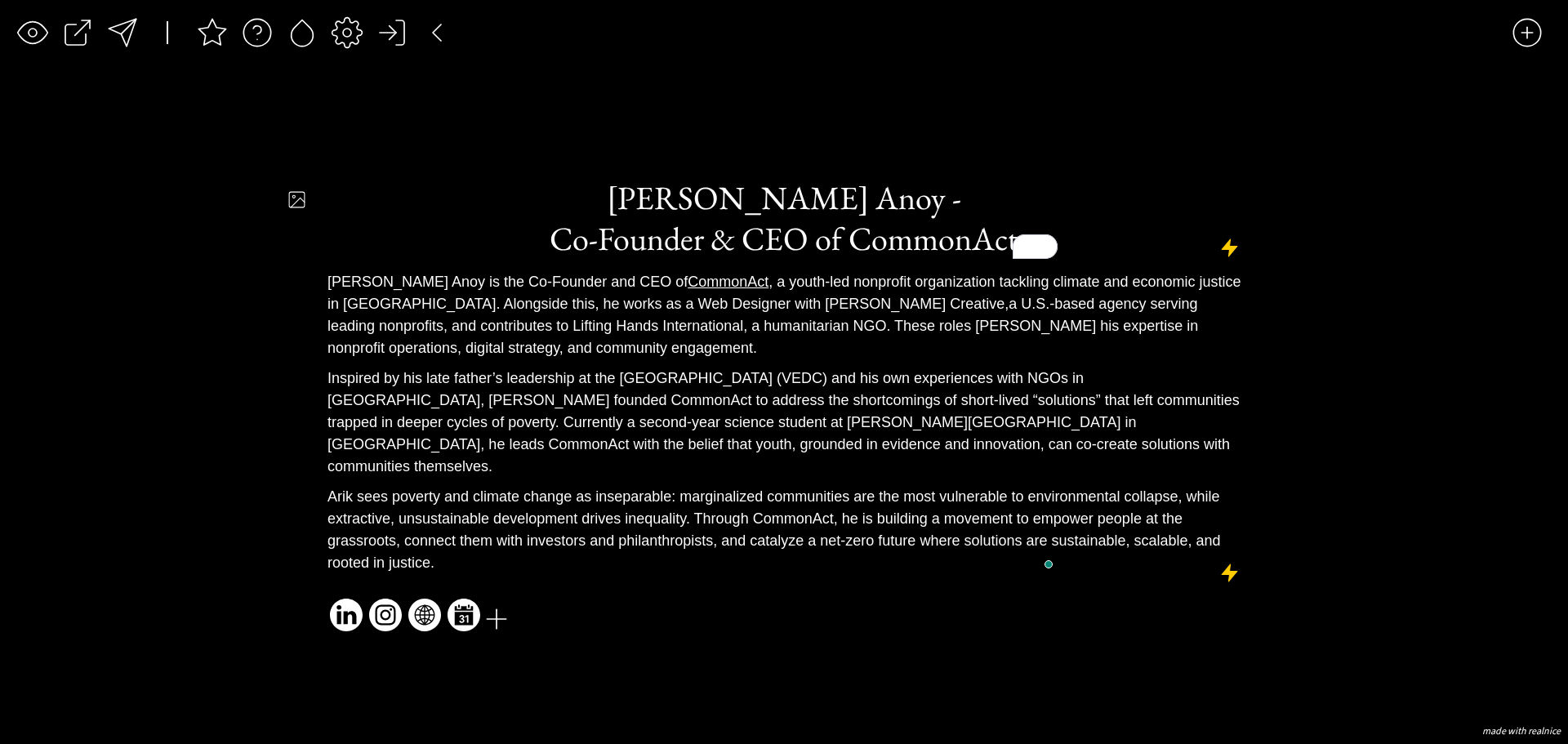
click at [296, 214] on div at bounding box center [296, 200] width 20 height 29
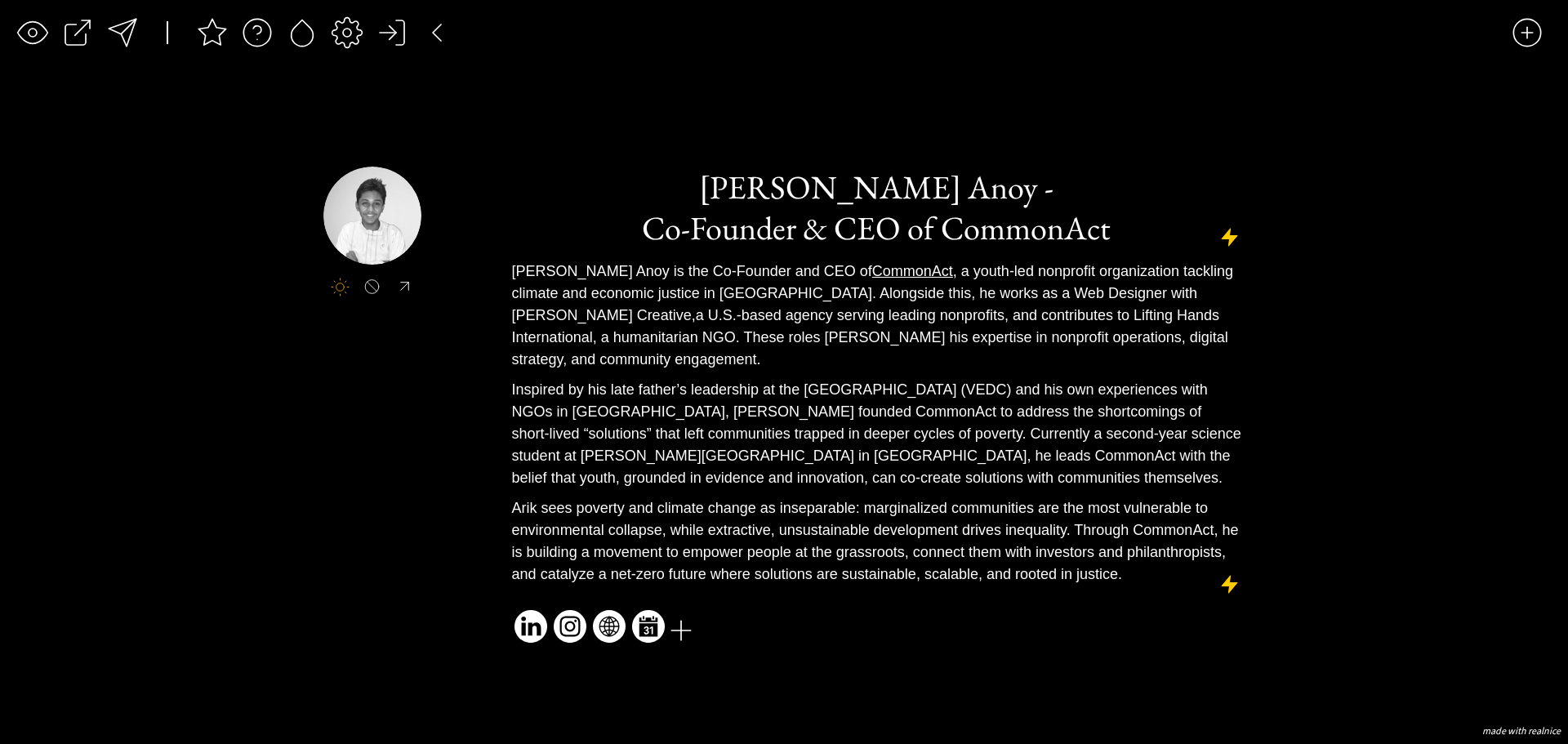
click at [398, 289] on div at bounding box center [404, 287] width 20 height 19
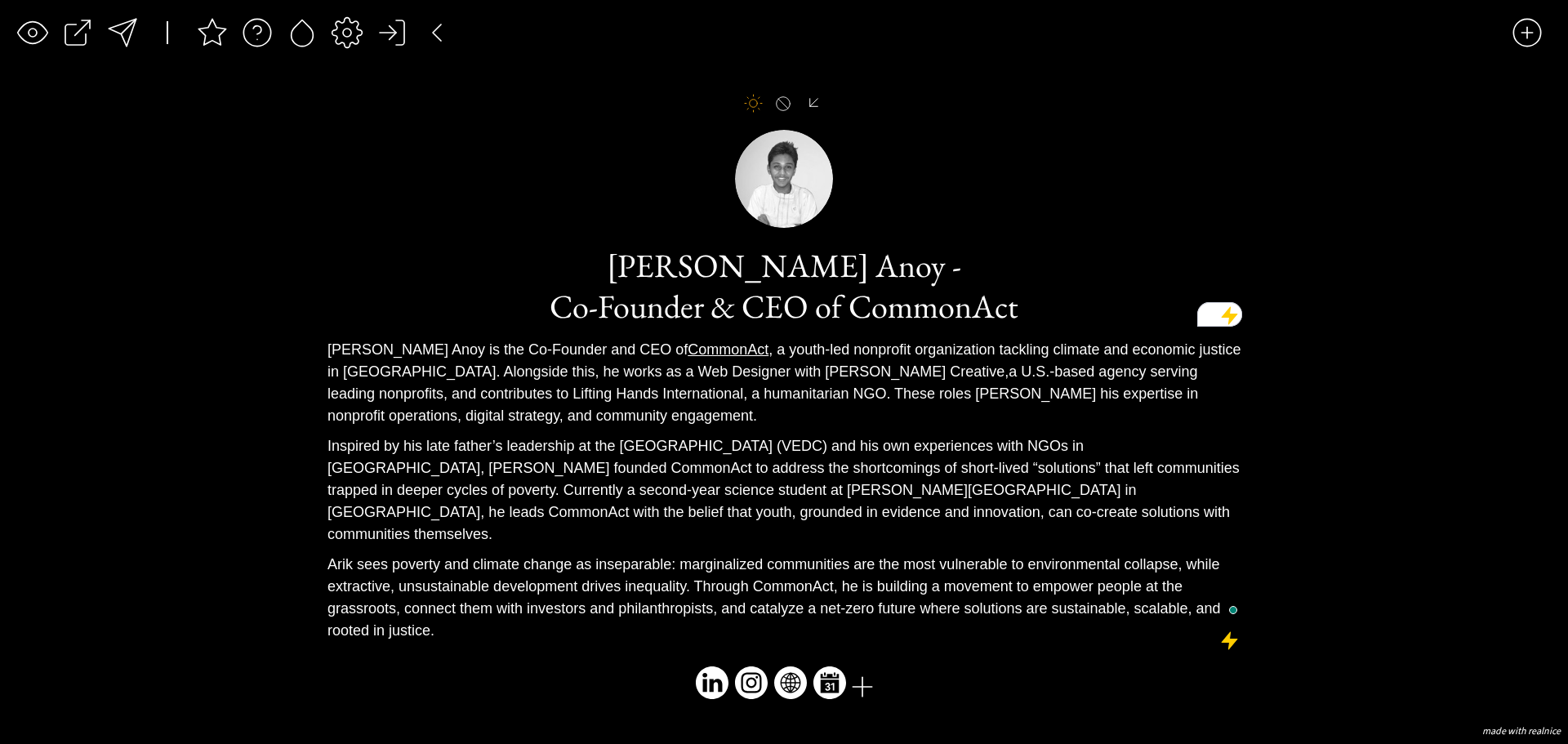
click at [752, 113] on div at bounding box center [754, 104] width 19 height 19
click at [748, 113] on div at bounding box center [754, 104] width 19 height 19
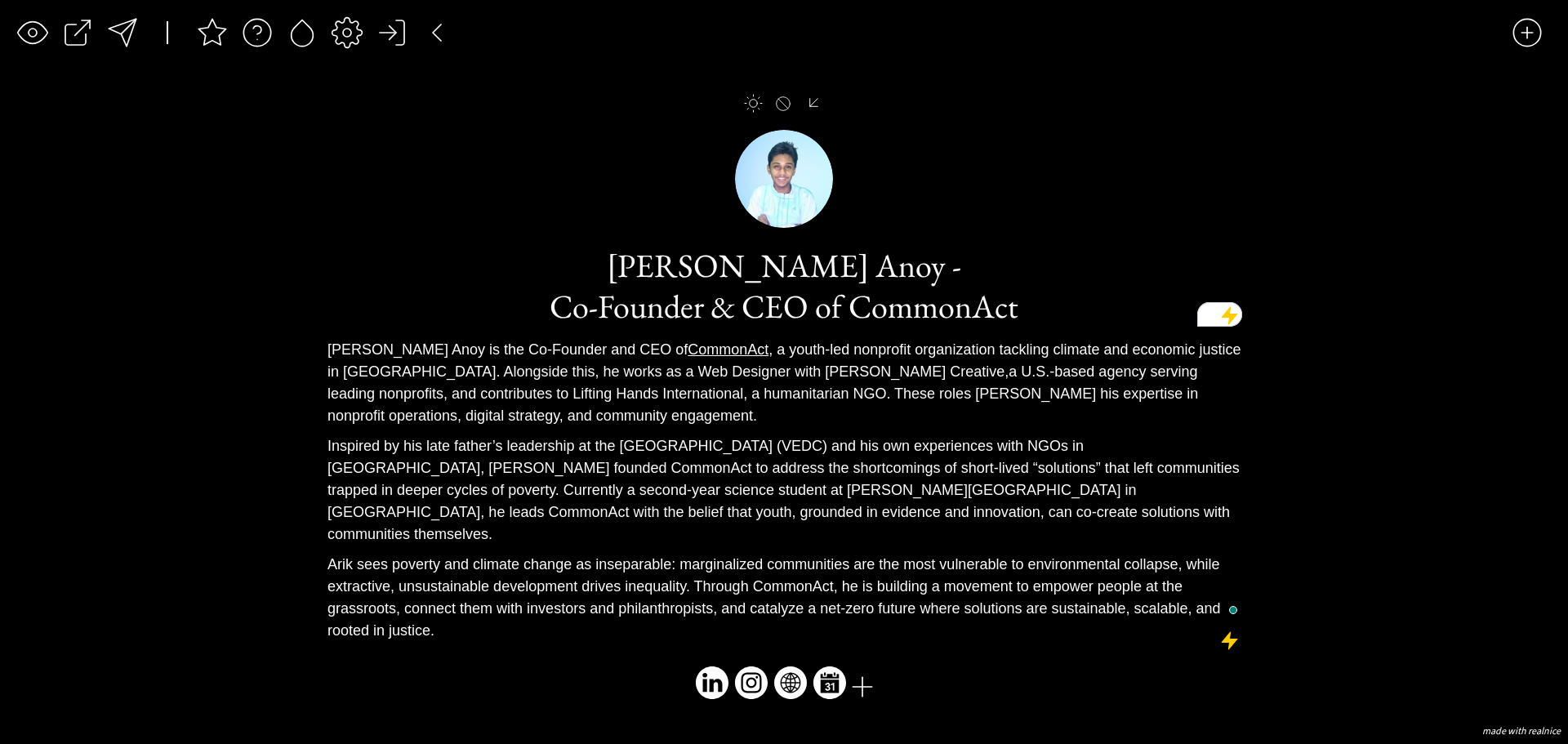
click at [748, 113] on div at bounding box center [754, 104] width 19 height 19
click at [298, 209] on div "saving & publishing saved & published! 👍 saving... click to upload a picture cl…" at bounding box center [784, 372] width 1568 height 744
